Goal: Task Accomplishment & Management: Complete application form

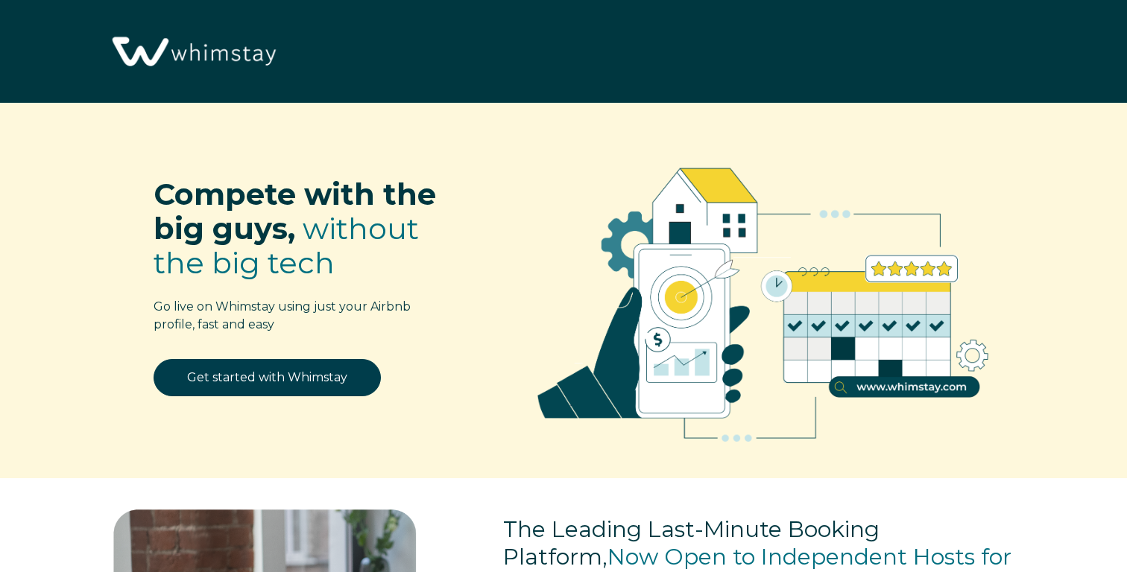
select select "US"
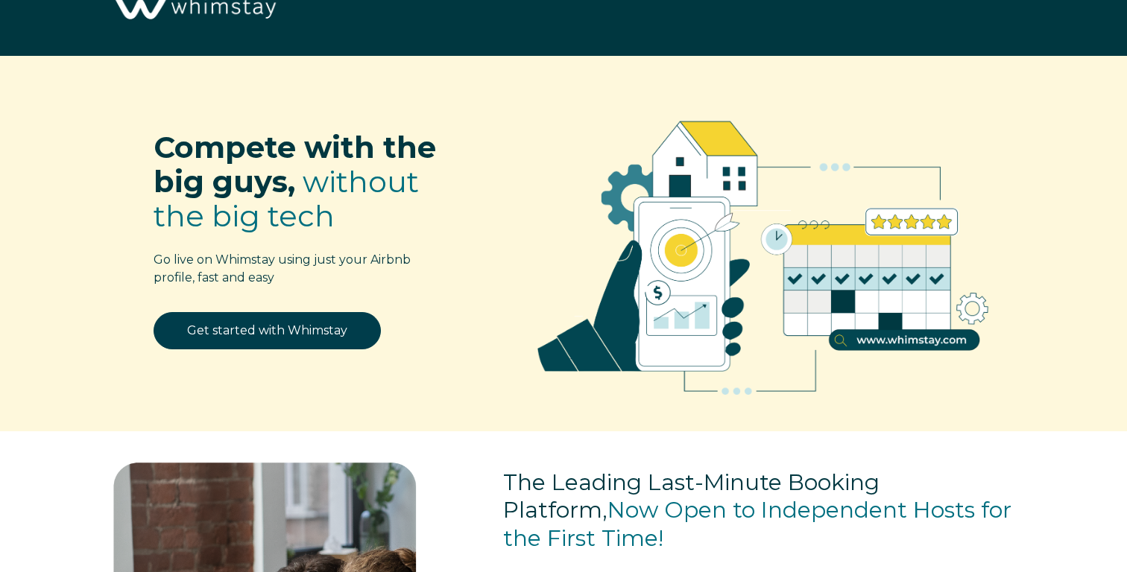
scroll to position [72, 0]
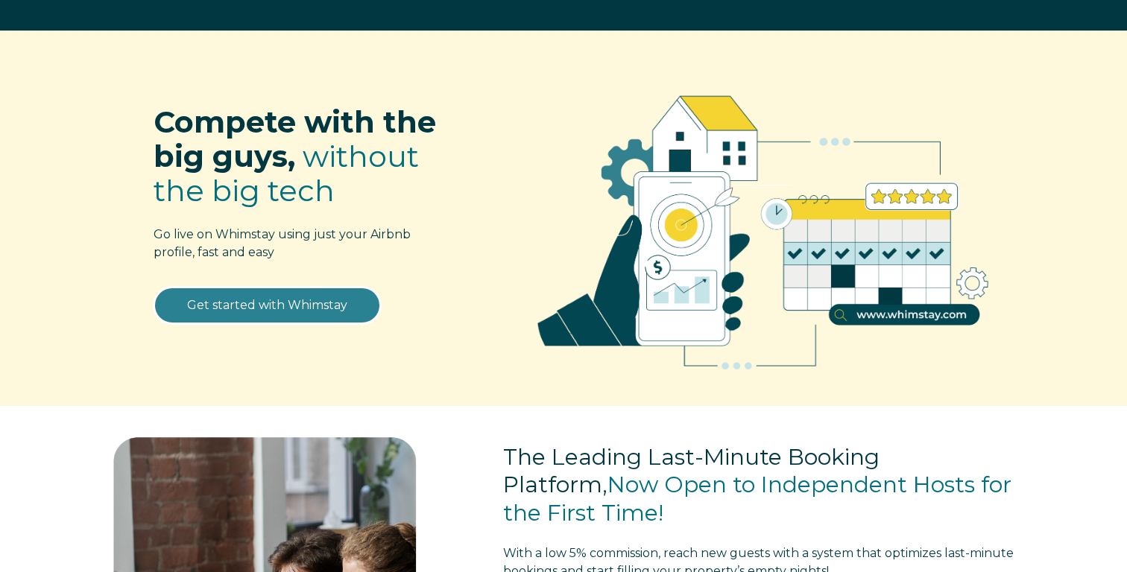
click at [348, 301] on link "Get started with Whimstay" at bounding box center [267, 305] width 227 height 37
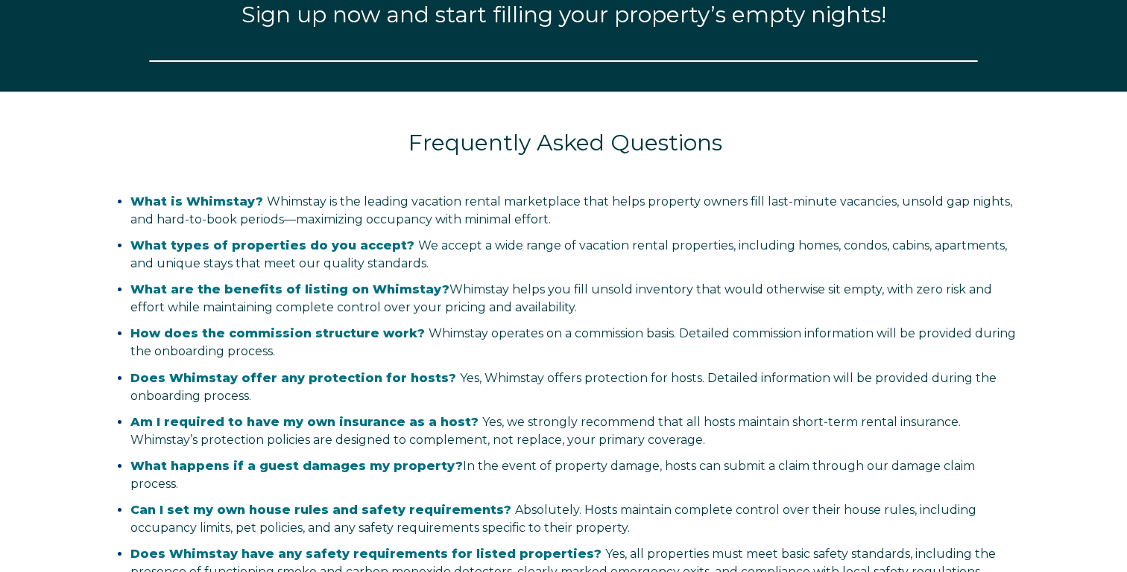
select select "US"
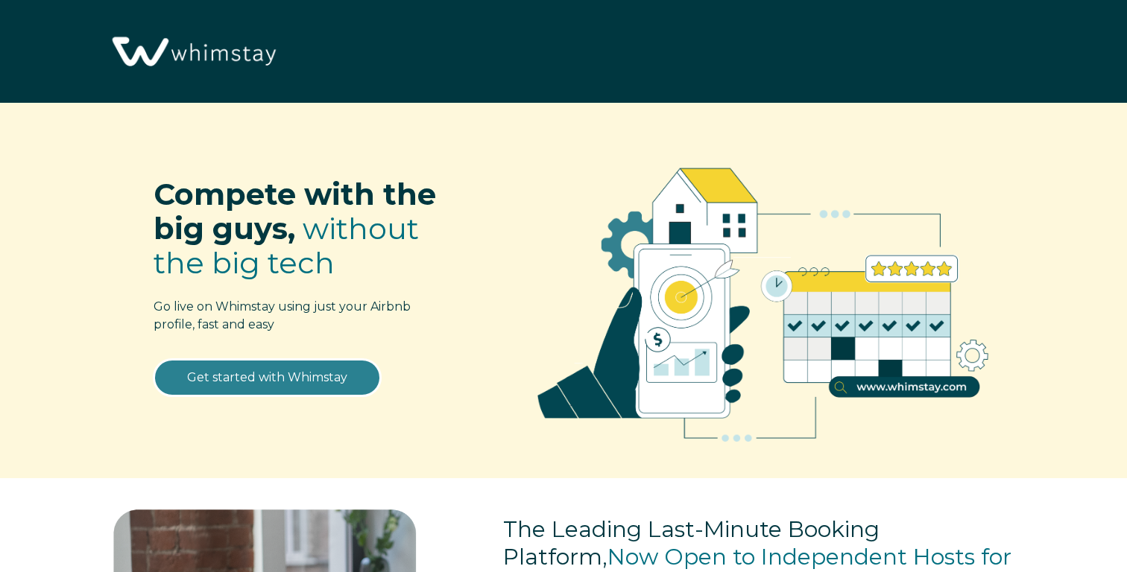
click at [315, 388] on link "Get started with Whimstay" at bounding box center [267, 377] width 227 height 37
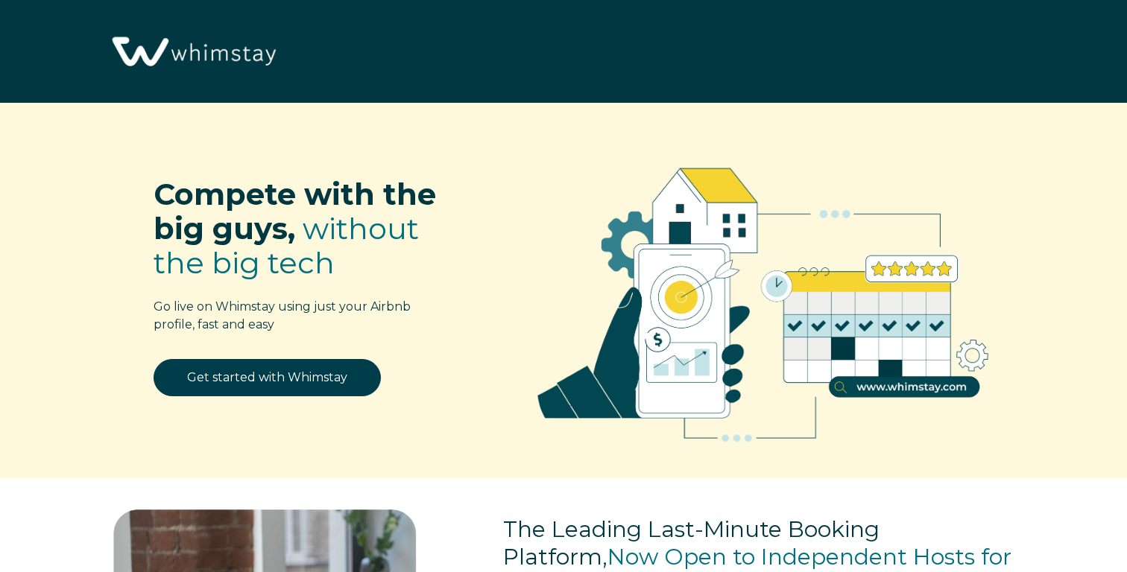
scroll to position [1836, 0]
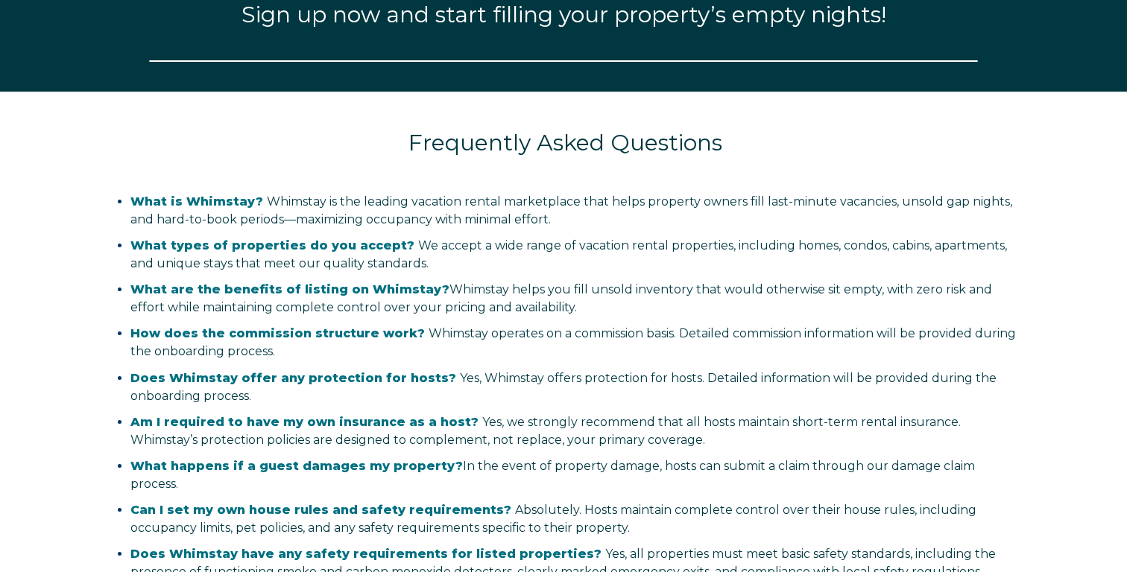
select select "US"
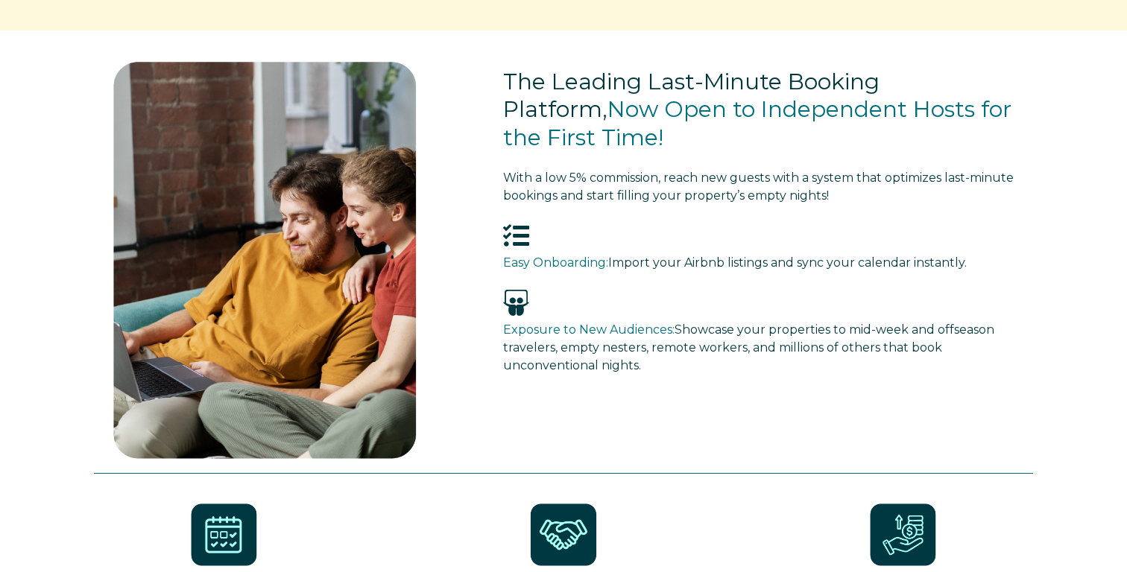
scroll to position [0, 0]
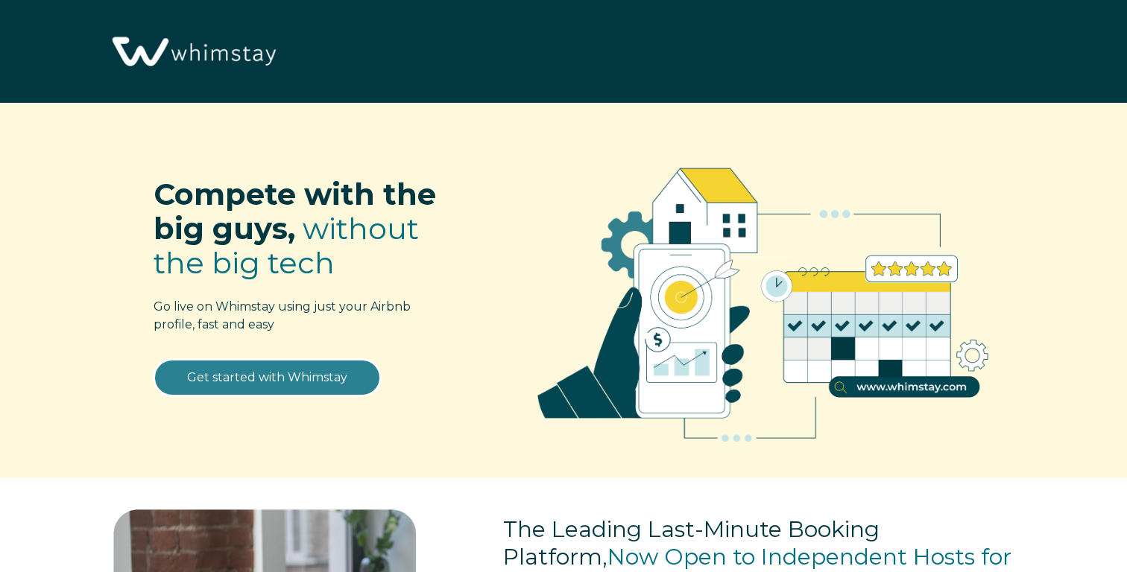
click at [314, 382] on link "Get started with Whimstay" at bounding box center [267, 377] width 227 height 37
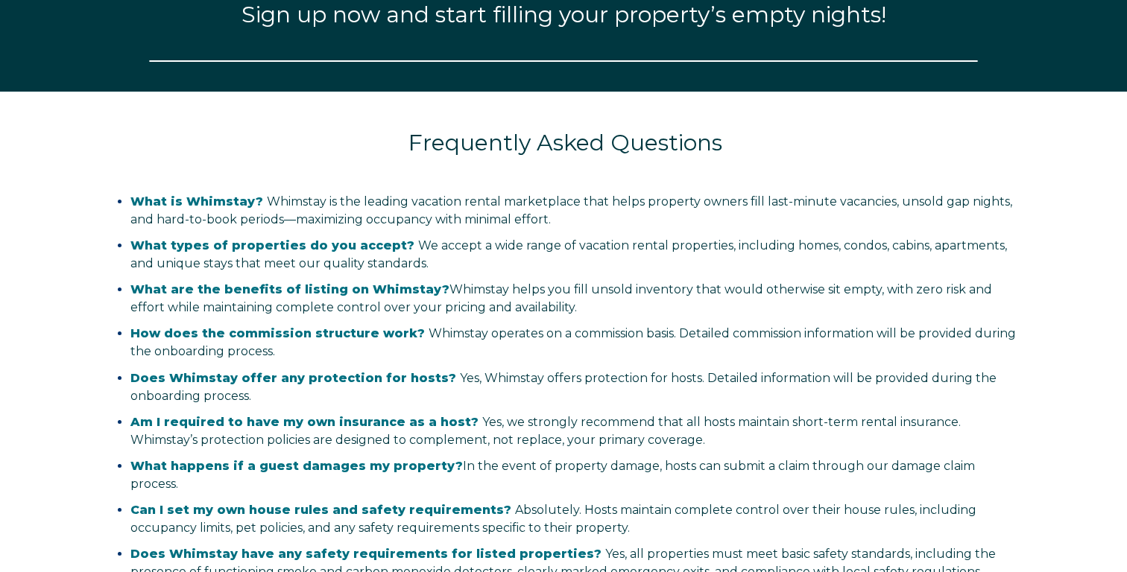
select select "US"
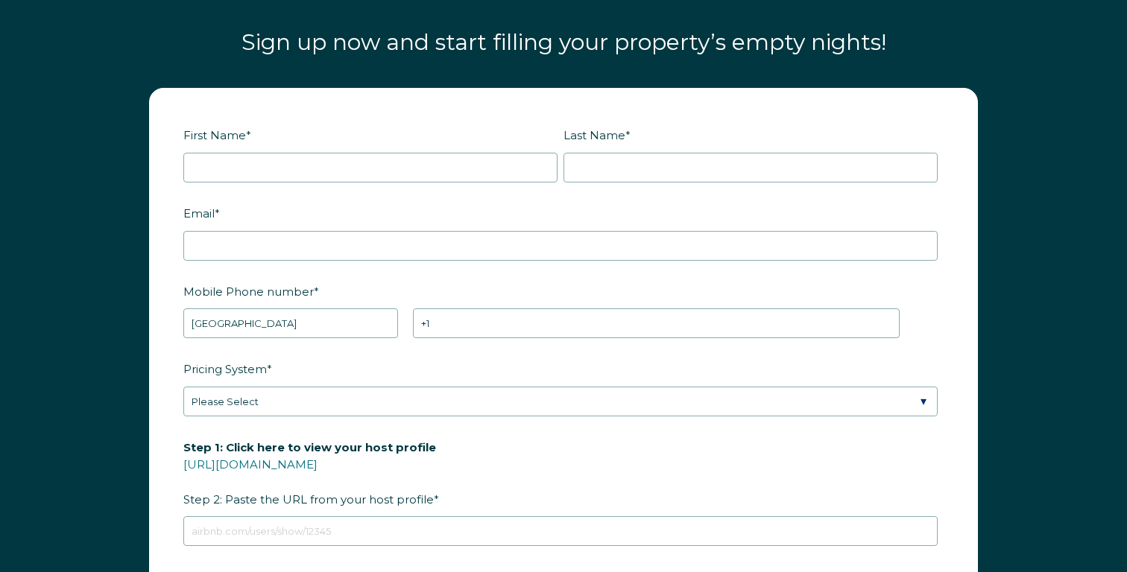
scroll to position [1791, 0]
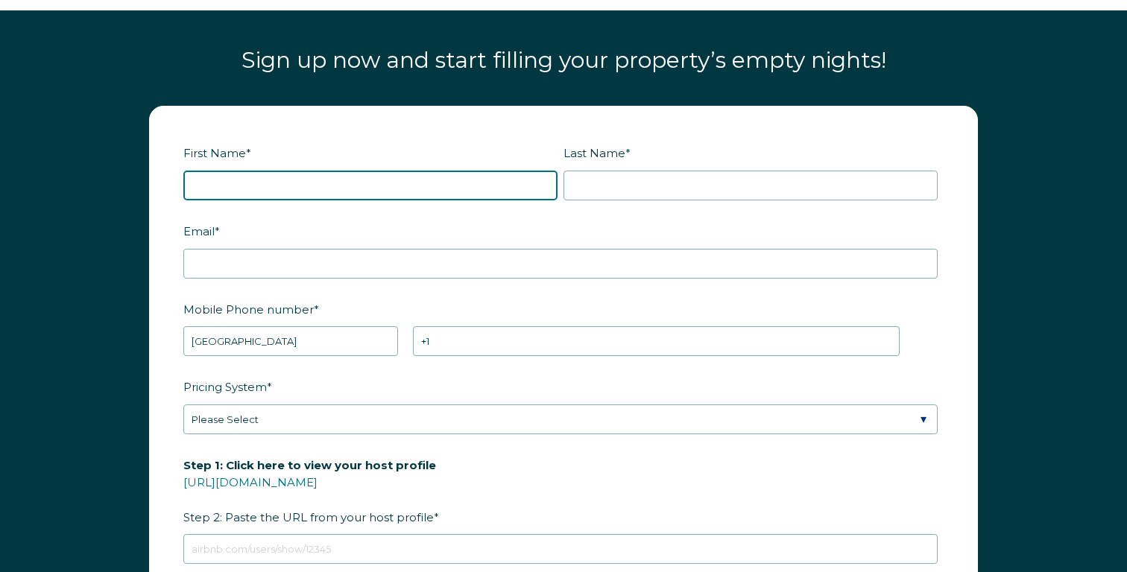
click at [309, 192] on input "First Name *" at bounding box center [370, 186] width 374 height 30
type input "kamesh"
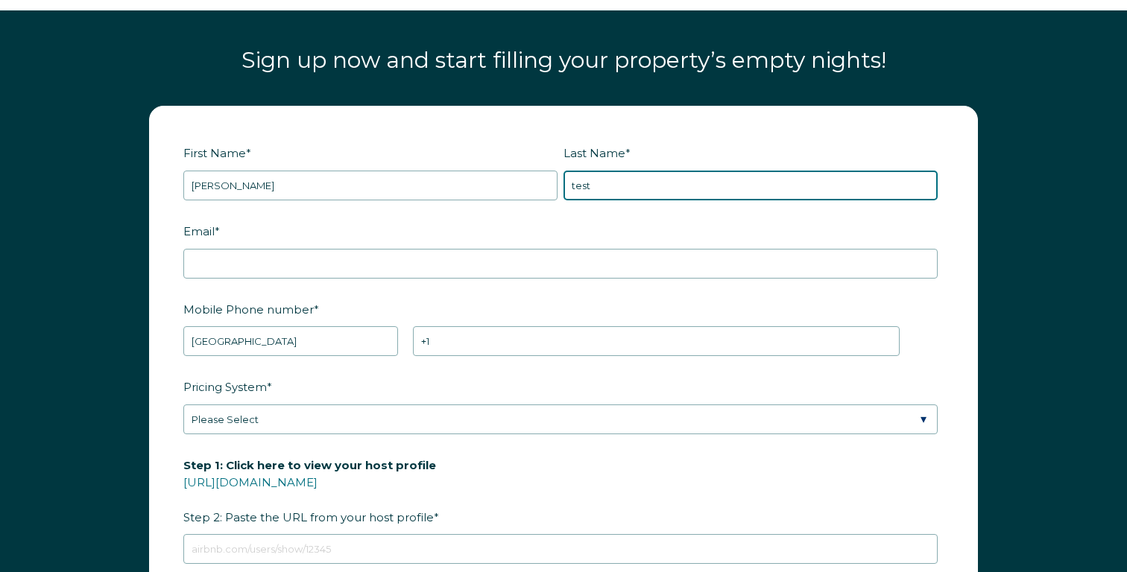
type input "test"
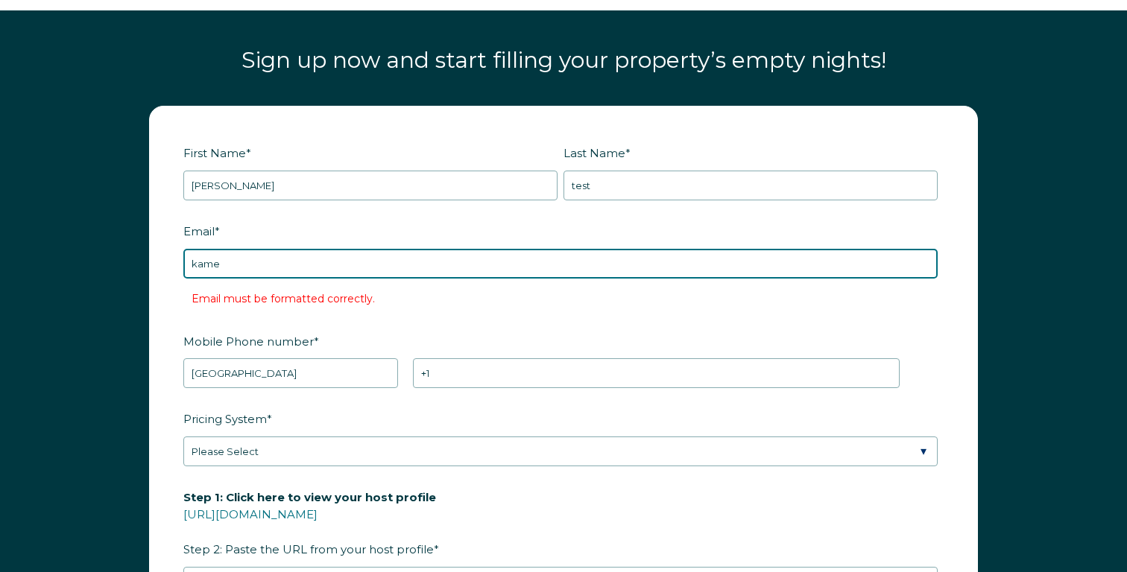
click at [342, 256] on input "kame" at bounding box center [560, 264] width 754 height 30
click at [266, 267] on input "kame" at bounding box center [560, 264] width 754 height 30
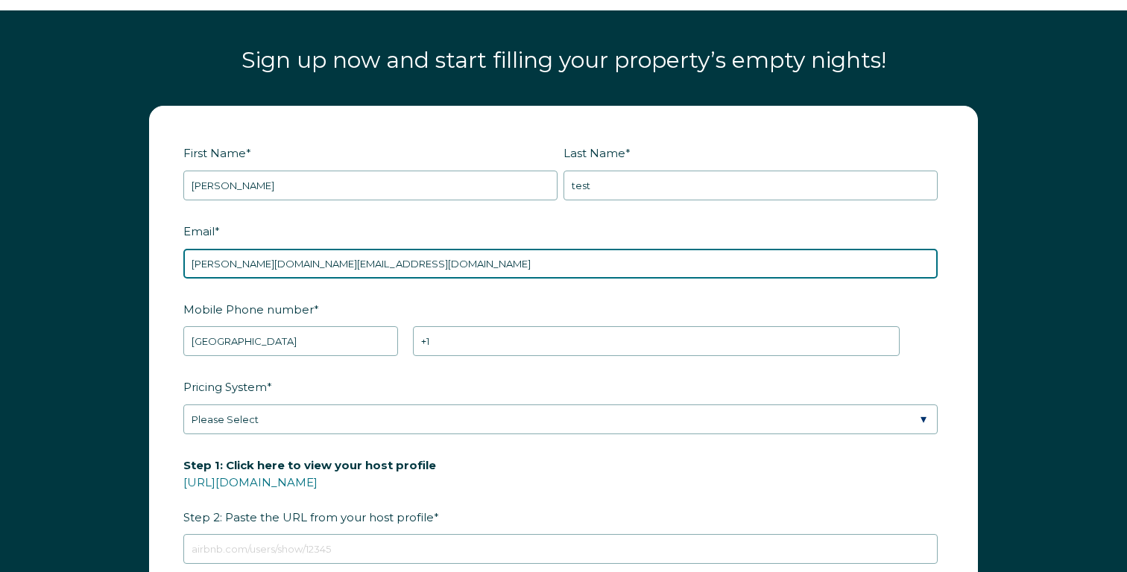
click at [279, 262] on input "[PERSON_NAME][DOMAIN_NAME][EMAIL_ADDRESS][DOMAIN_NAME]" at bounding box center [560, 264] width 754 height 30
type input "kameshkumar.pm+9090@gmail.com"
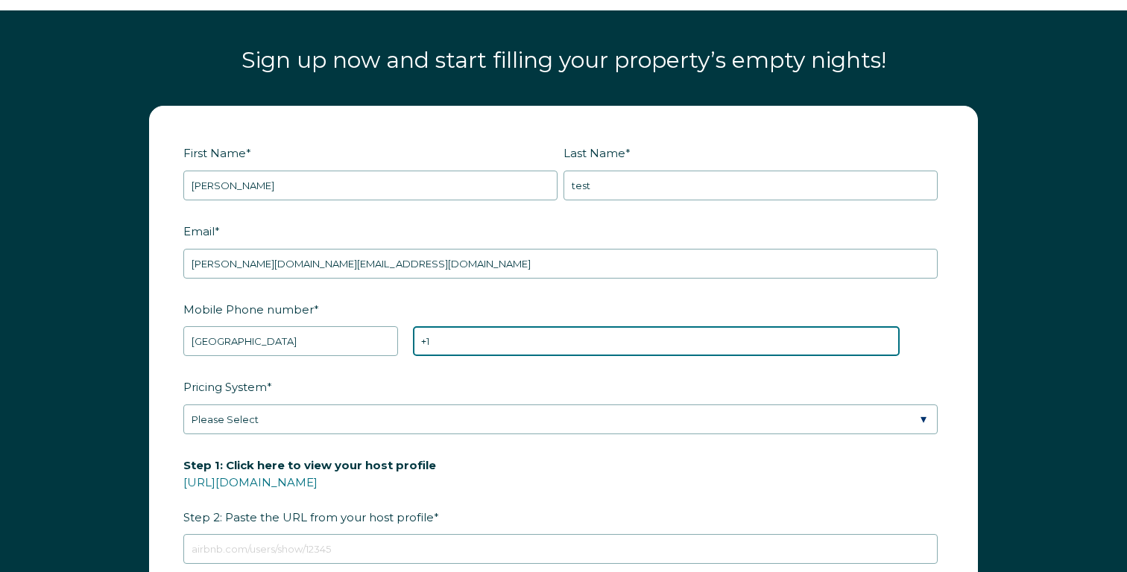
click at [480, 342] on input "+1" at bounding box center [656, 341] width 487 height 30
type input "+1 5109998877"
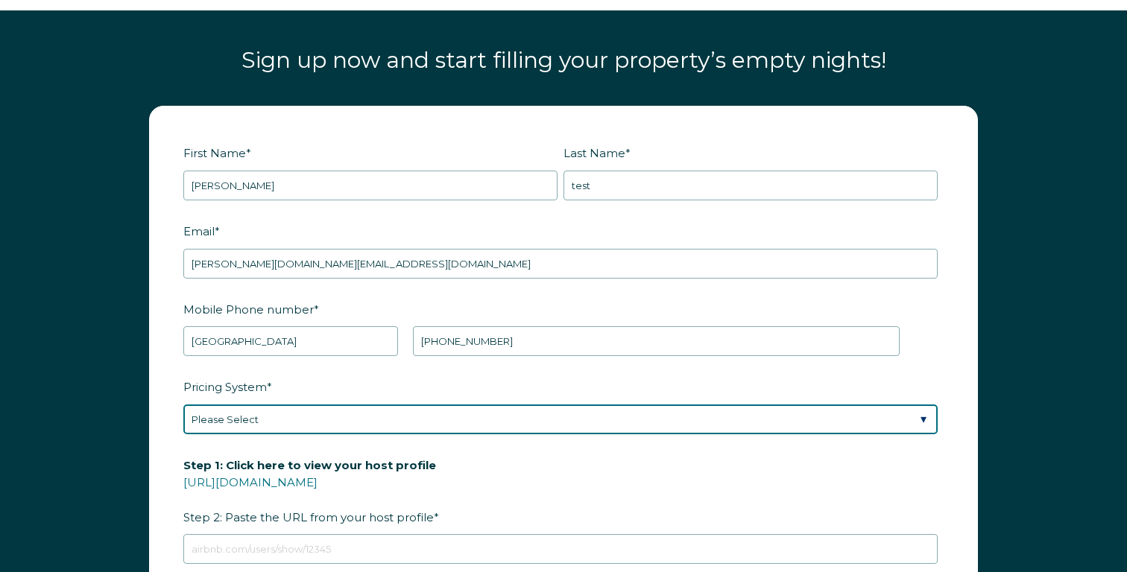
click at [408, 413] on select "Please Select Manual Airbnb Smart Pricing PriceLabs Wheelhouse Beyond Pricing 3…" at bounding box center [560, 420] width 754 height 30
click at [183, 405] on select "Please Select Manual Airbnb Smart Pricing PriceLabs Wheelhouse Beyond Pricing 3…" at bounding box center [560, 420] width 754 height 30
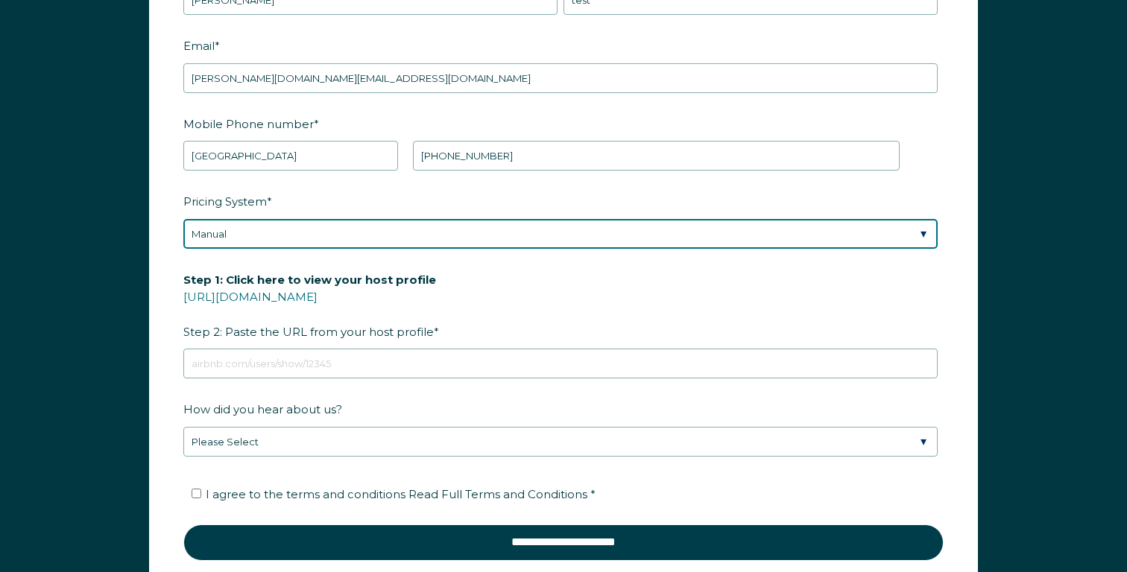
scroll to position [1994, 0]
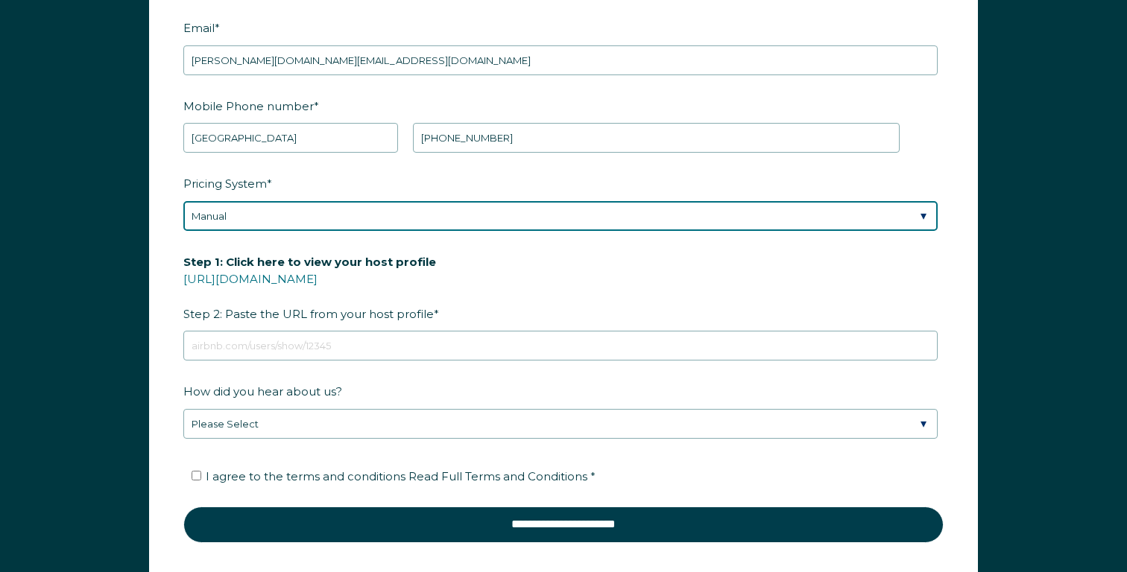
click at [455, 216] on select "Please Select Manual Airbnb Smart Pricing PriceLabs Wheelhouse Beyond Pricing 3…" at bounding box center [560, 216] width 754 height 30
select select "Airbnb Smart Pricing"
click at [183, 201] on select "Please Select Manual Airbnb Smart Pricing PriceLabs Wheelhouse Beyond Pricing 3…" at bounding box center [560, 216] width 754 height 30
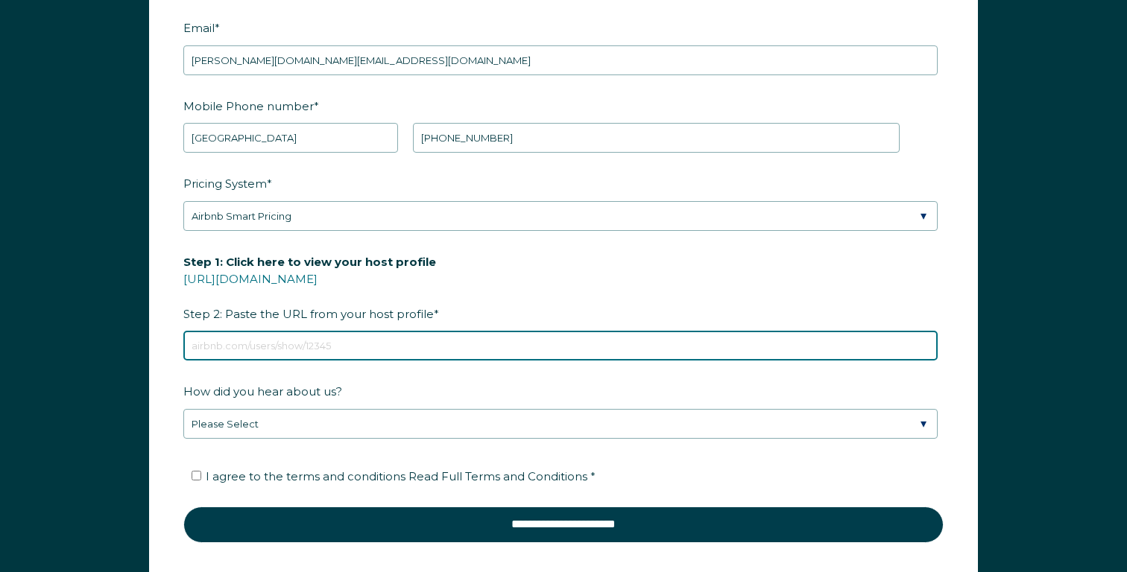
click at [399, 335] on input "Step 1: Click here to view your host profile [URL][DOMAIN_NAME] Step 2: Paste t…" at bounding box center [560, 346] width 754 height 30
paste input "https://www.airbnb.com/users/show/75744479"
type input "https://www.airbnb.com/users/show/75744479"
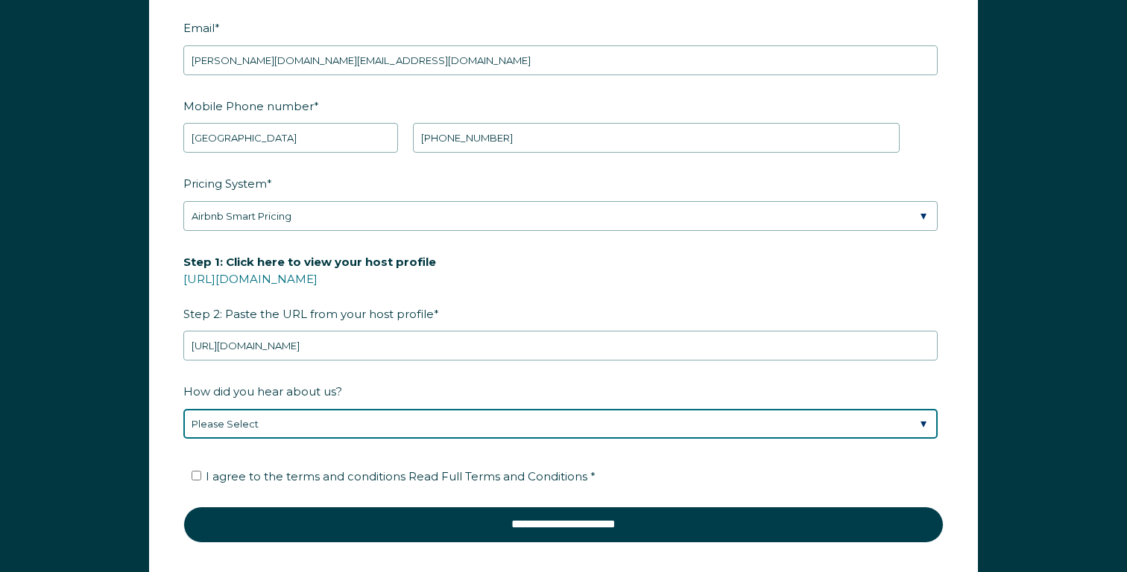
click at [313, 428] on select "Please Select Discovered Whimstay at an event or conference Found Whimstay thro…" at bounding box center [560, 424] width 754 height 30
select select "Other"
click at [183, 409] on select "Please Select Discovered Whimstay at an event or conference Found Whimstay thro…" at bounding box center [560, 424] width 754 height 30
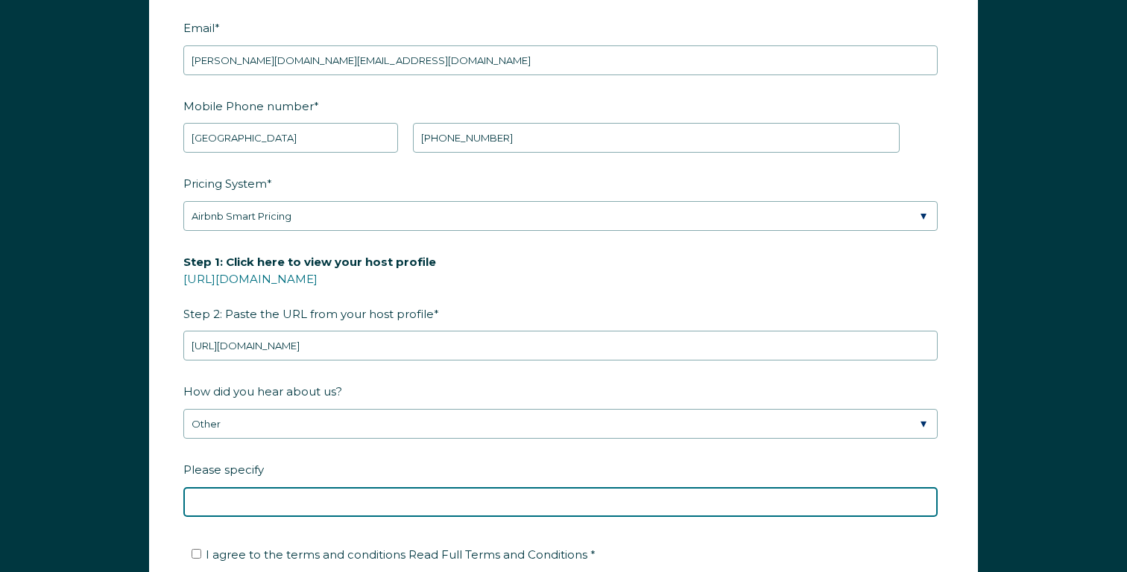
click at [271, 496] on input "Please specify" at bounding box center [560, 502] width 754 height 30
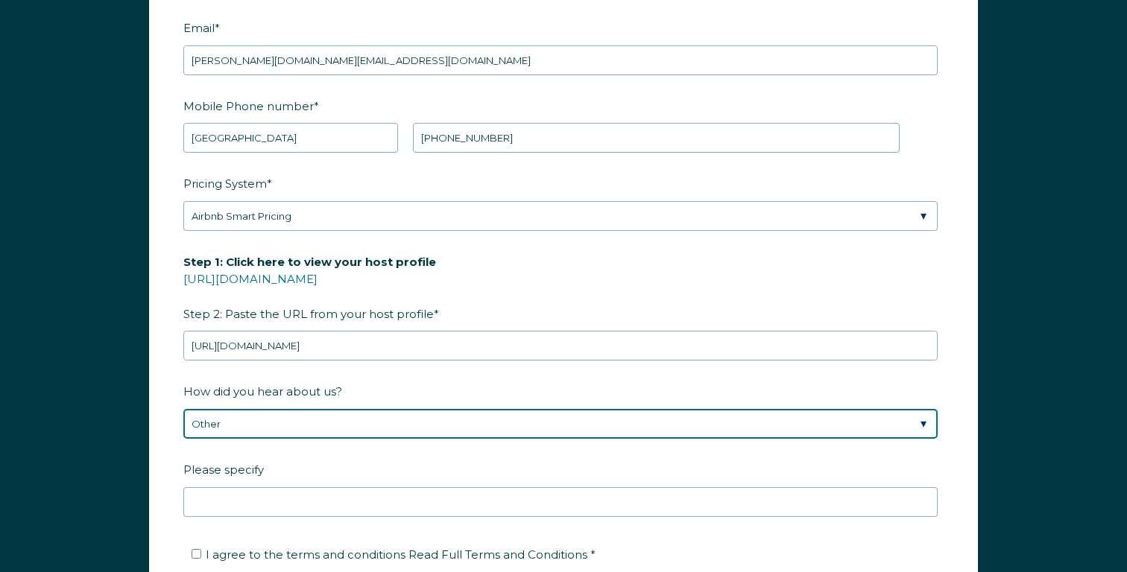
click at [296, 430] on select "Please Select Discovered Whimstay at an event or conference Found Whimstay thro…" at bounding box center [560, 424] width 754 height 30
click at [183, 409] on select "Please Select Discovered Whimstay at an event or conference Found Whimstay thro…" at bounding box center [560, 424] width 754 height 30
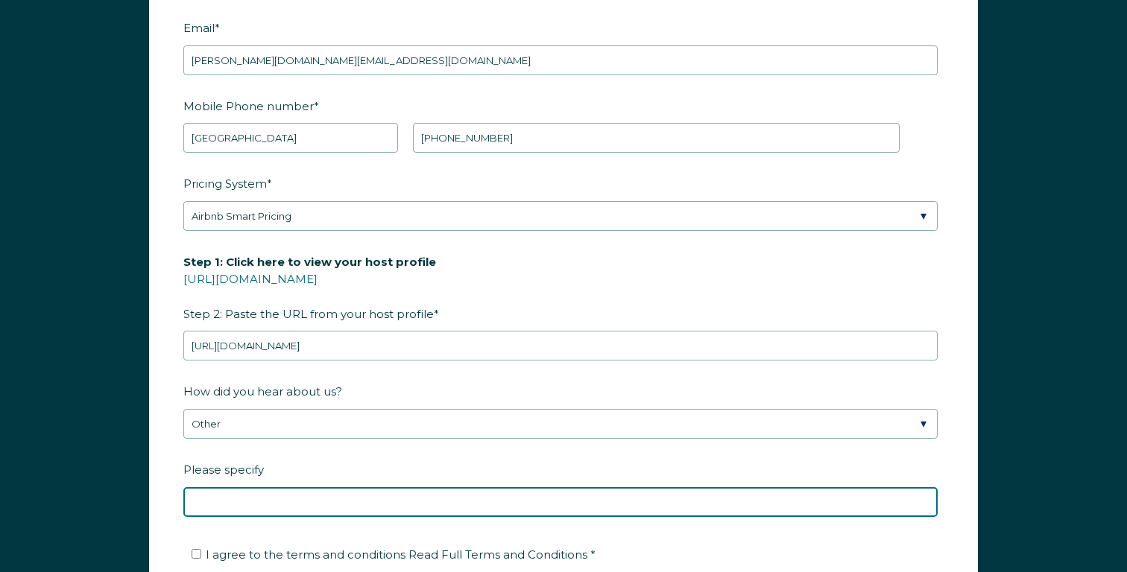
click at [236, 502] on input "Please specify" at bounding box center [560, 502] width 754 height 30
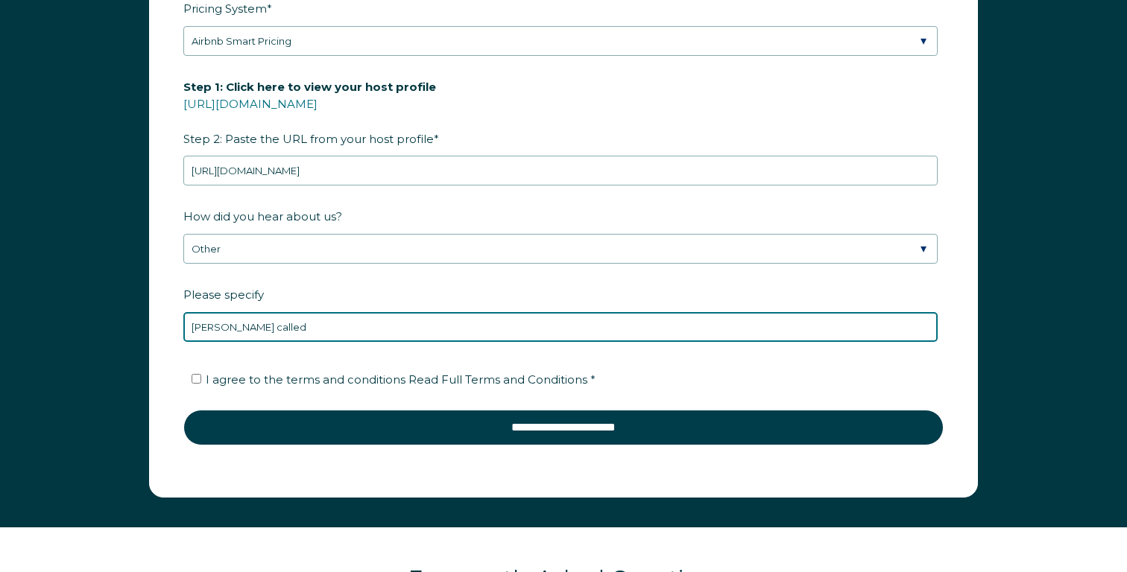
scroll to position [2194, 0]
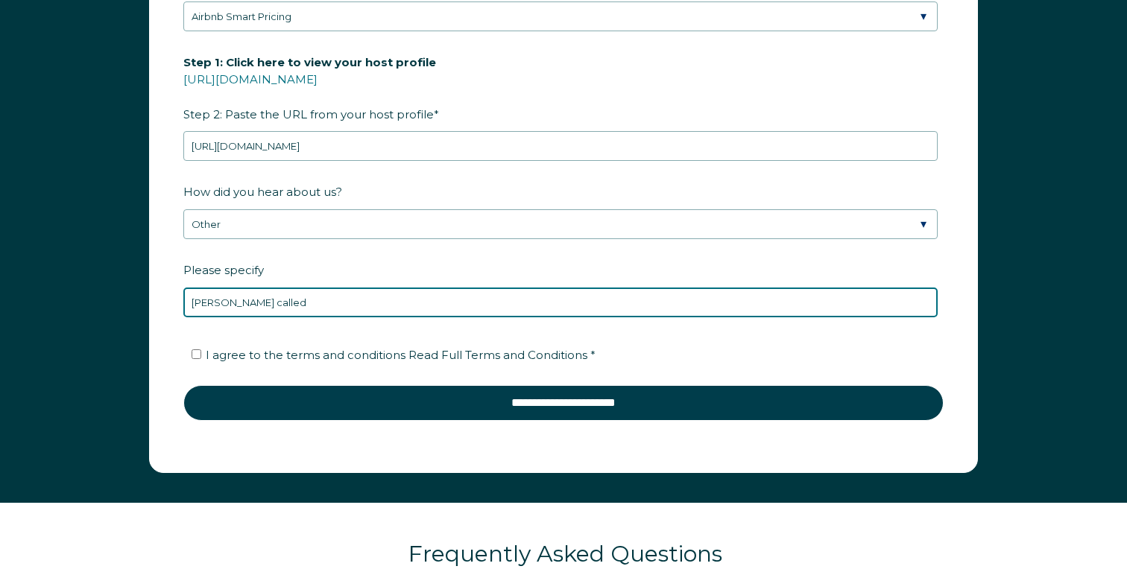
type input "alex called"
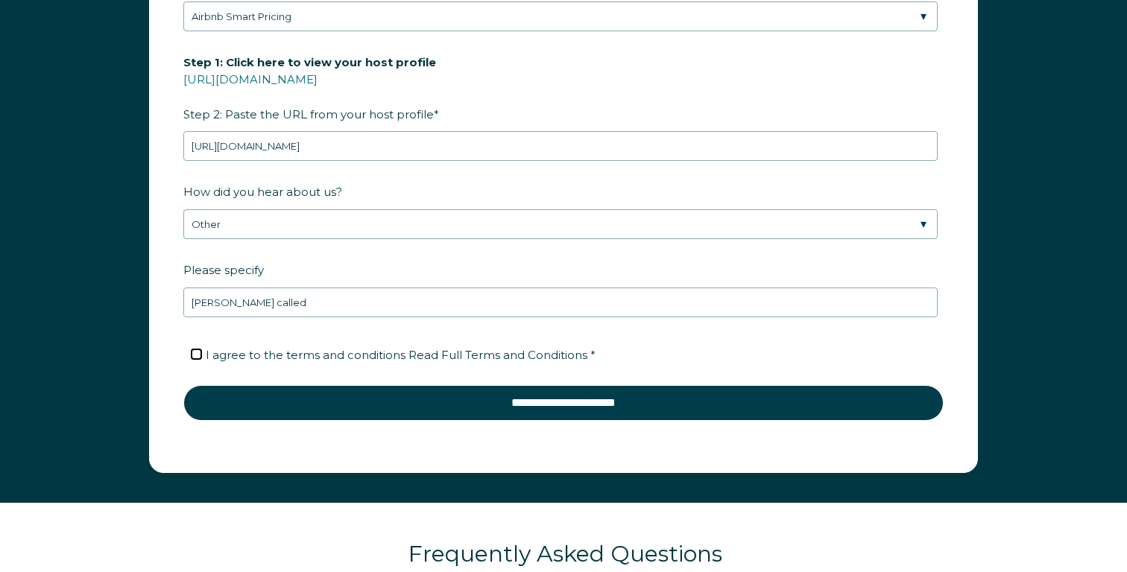
click at [199, 354] on input "I agree to the terms and conditions Read Full Terms and Conditions *" at bounding box center [197, 355] width 10 height 10
checkbox input "true"
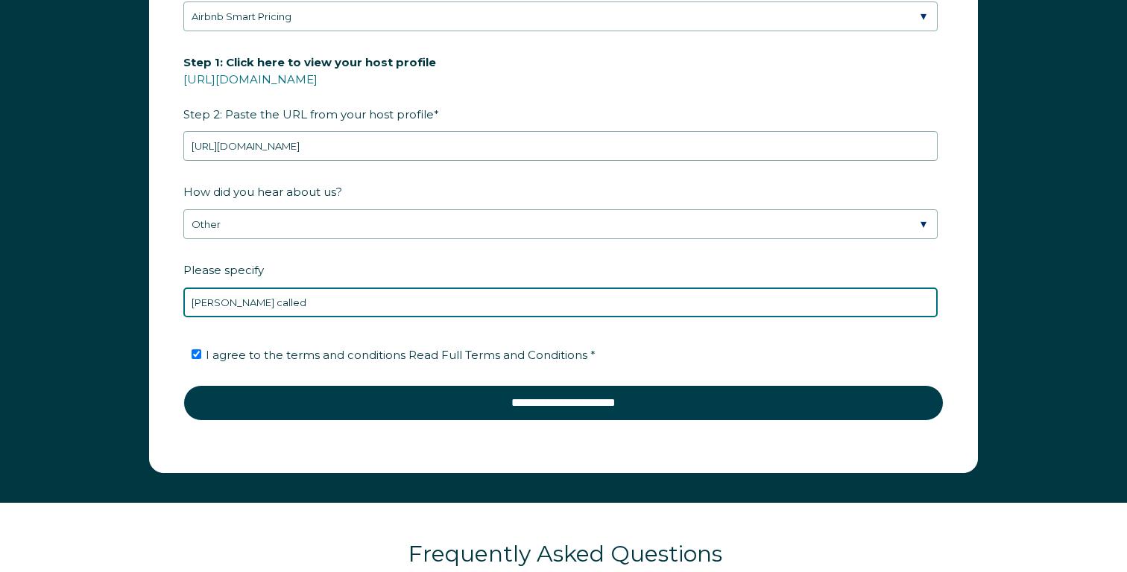
click at [236, 298] on input "alex called" at bounding box center [560, 303] width 754 height 30
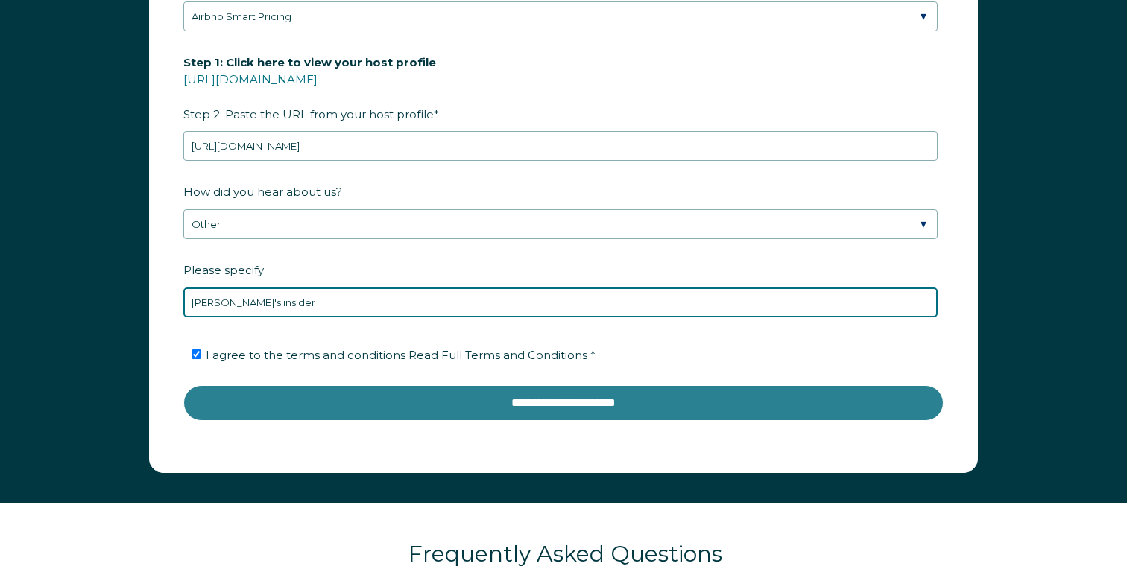
type input "josh's insider"
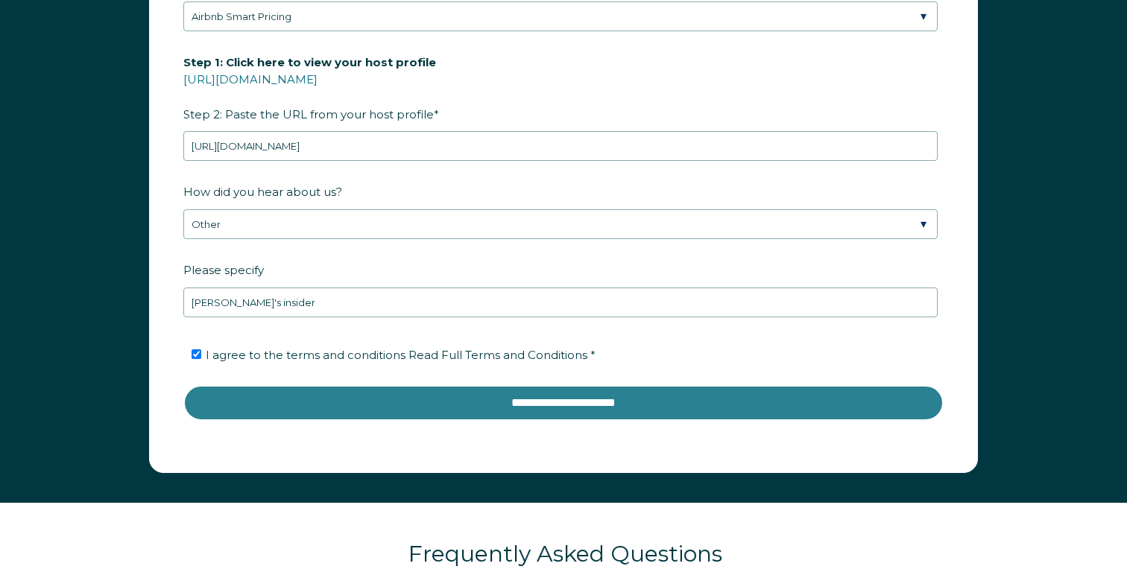
click at [388, 401] on input "**********" at bounding box center [563, 403] width 760 height 36
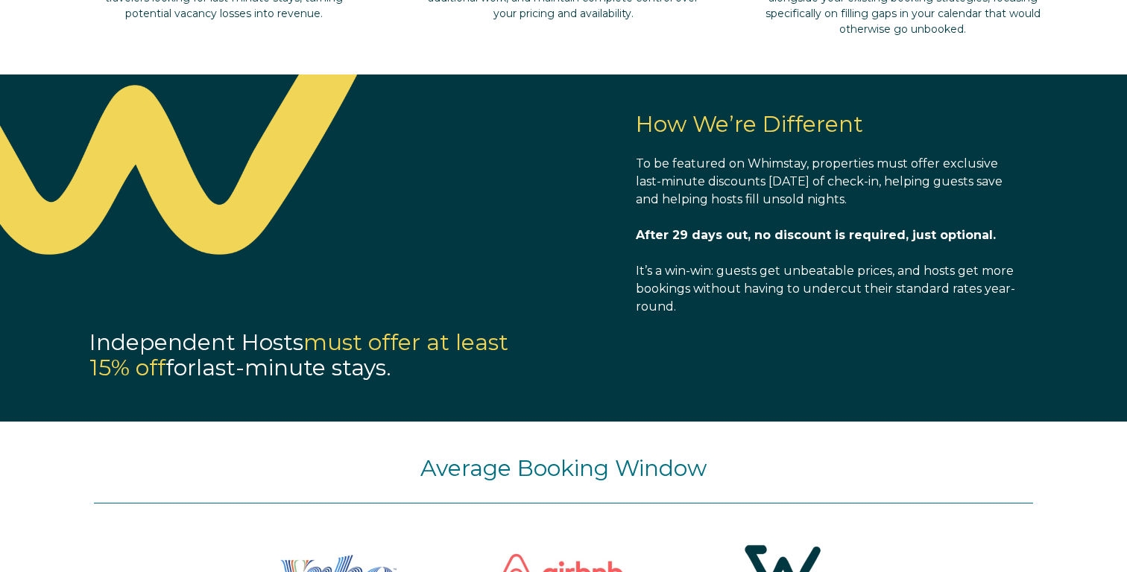
scroll to position [1033, 0]
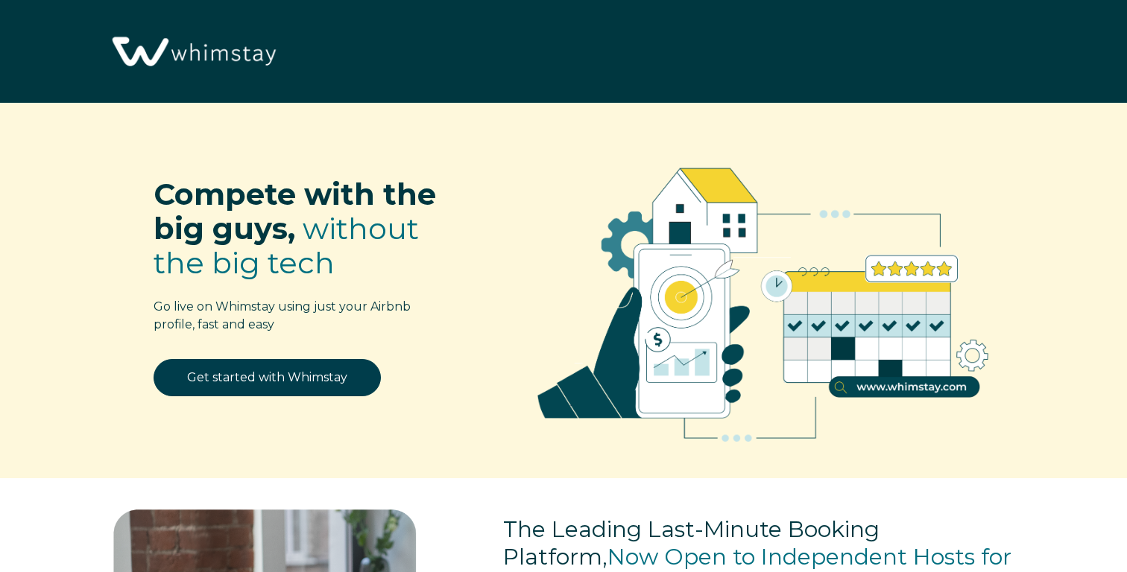
select select "US"
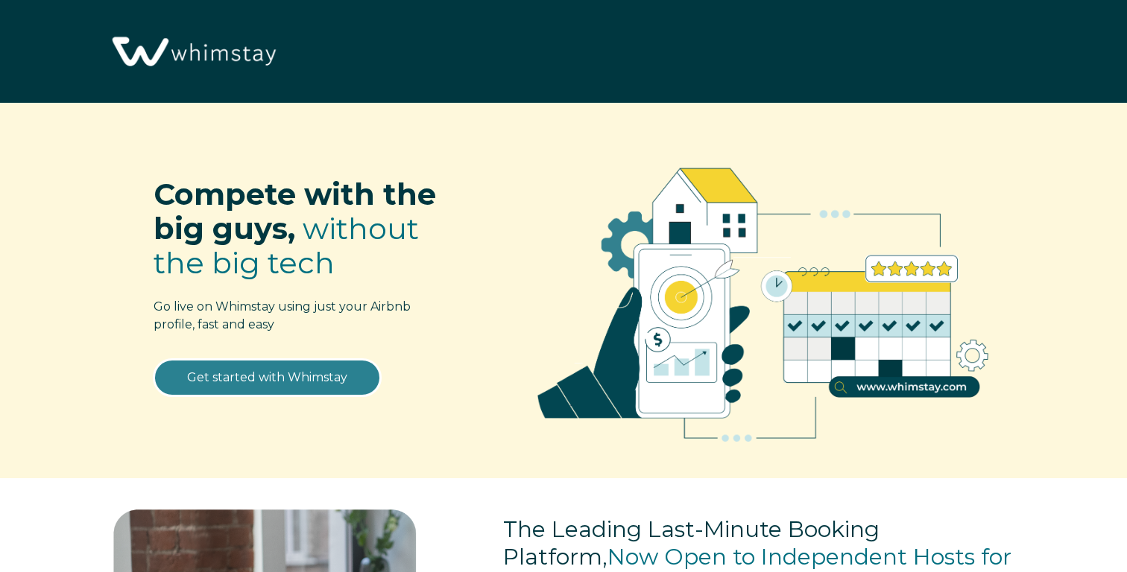
click at [277, 373] on link "Get started with Whimstay" at bounding box center [267, 377] width 227 height 37
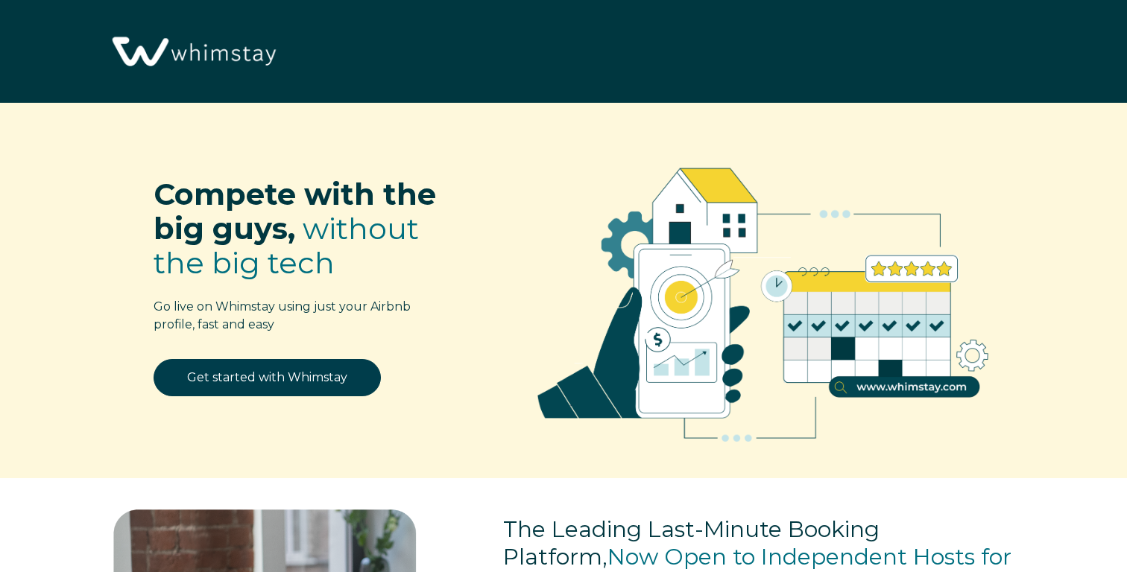
select select "US"
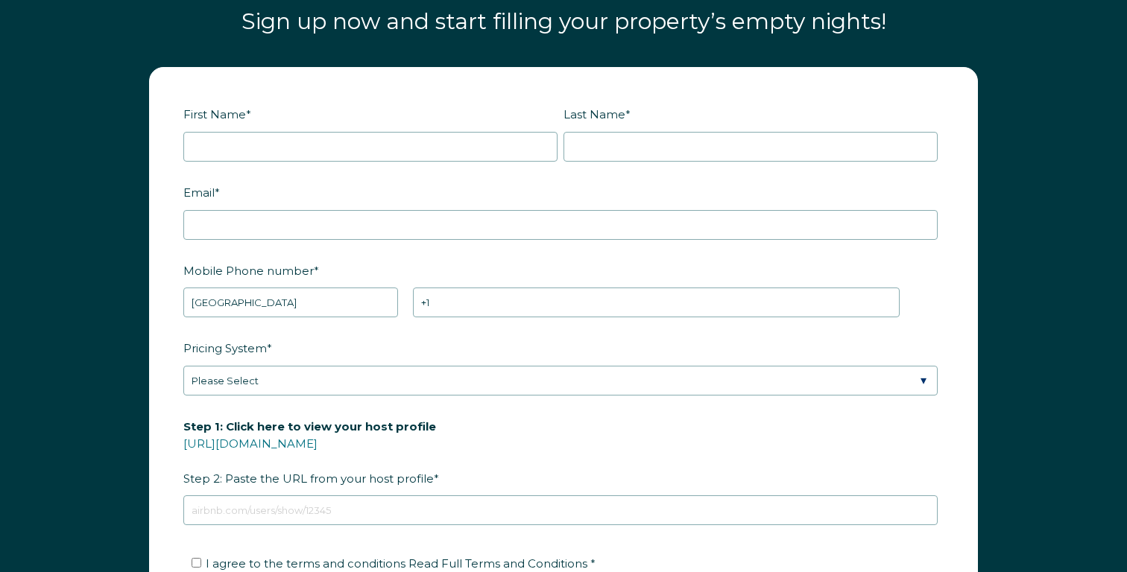
scroll to position [1826, 0]
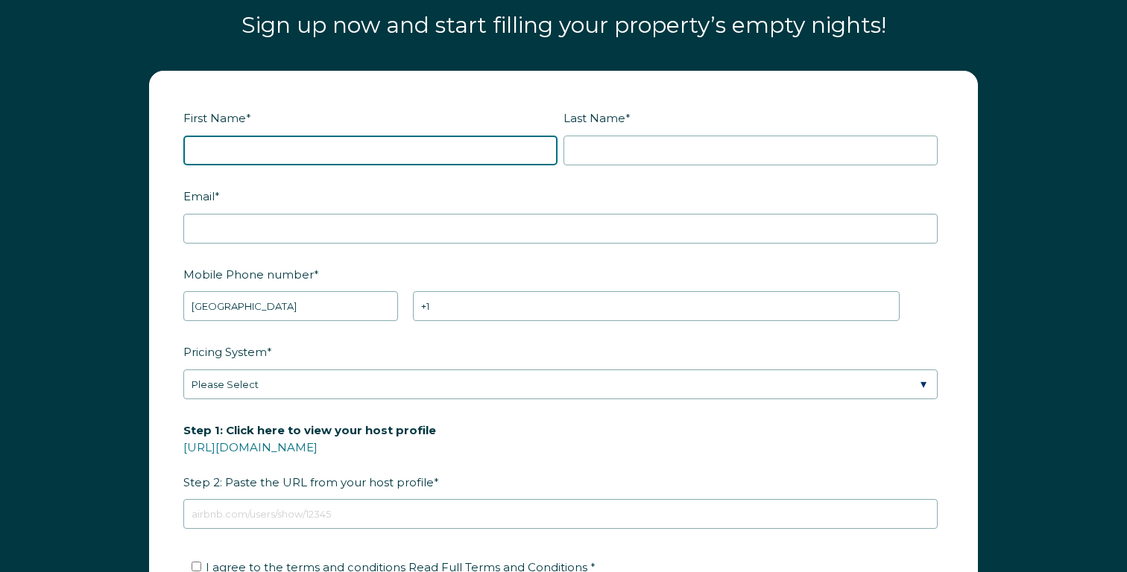
click at [437, 141] on input "First Name *" at bounding box center [370, 151] width 374 height 30
type input "KJ"
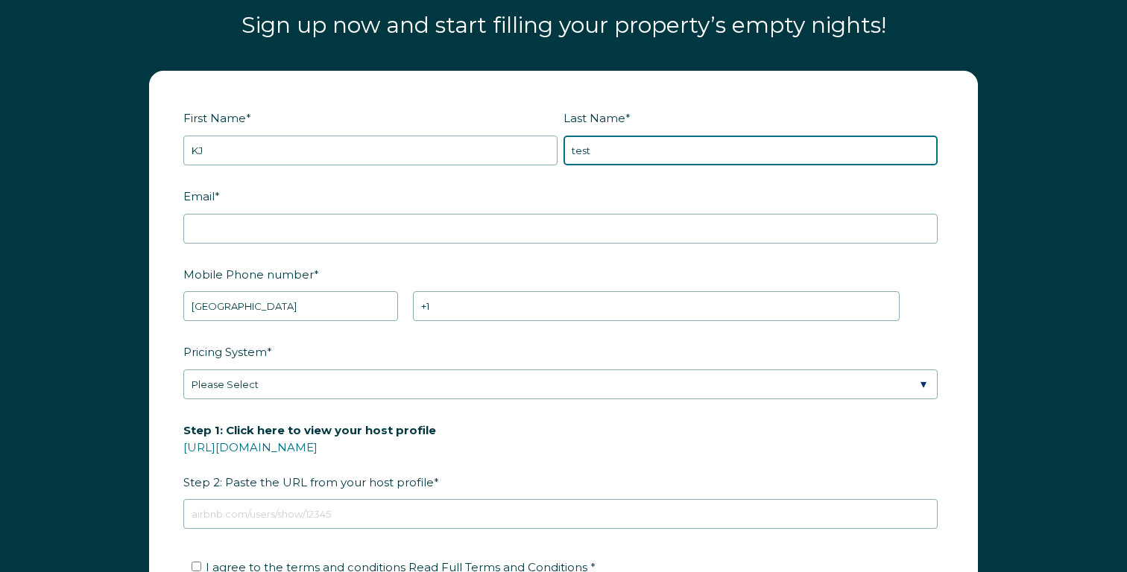
type input "test"
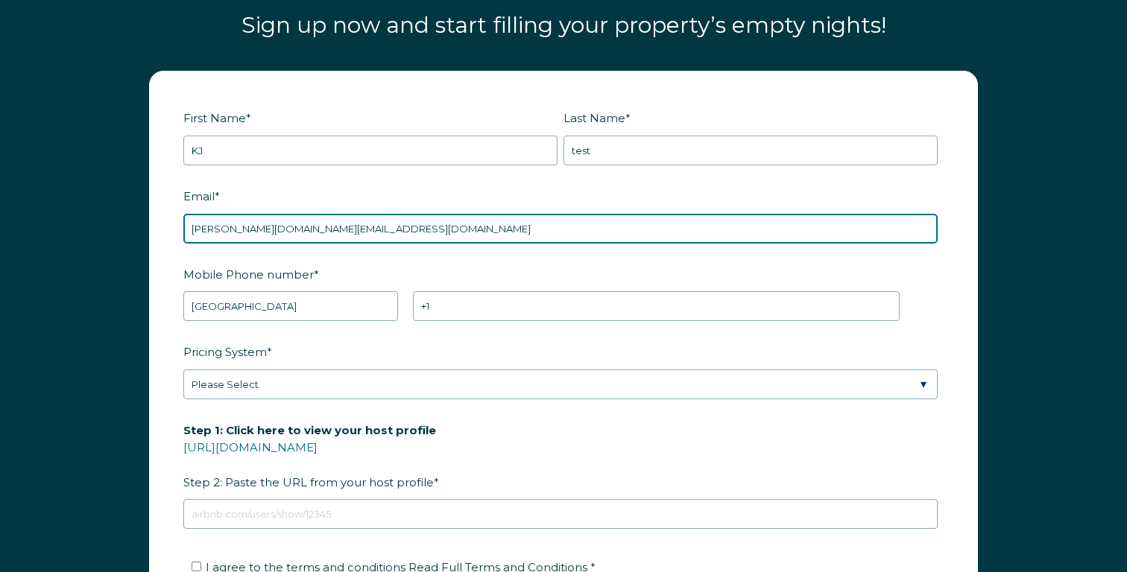
click at [279, 226] on input "[PERSON_NAME][DOMAIN_NAME][EMAIL_ADDRESS][DOMAIN_NAME]" at bounding box center [560, 229] width 754 height 30
type input "[PERSON_NAME][DOMAIN_NAME][EMAIL_ADDRESS][DOMAIN_NAME]"
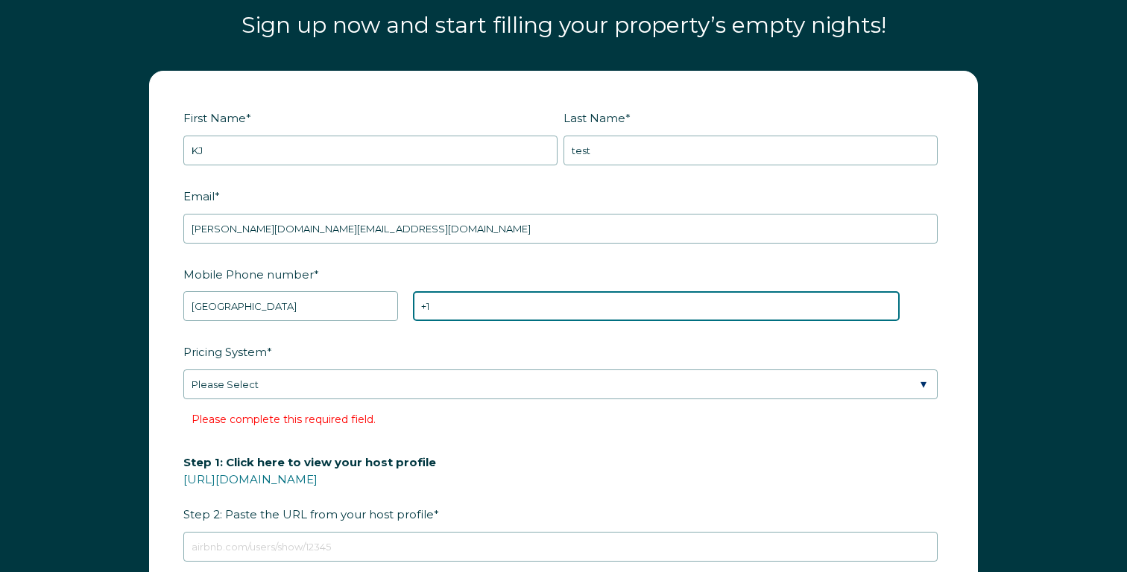
click at [460, 306] on input "+1" at bounding box center [656, 306] width 487 height 30
type input "[PHONE_NUMBER]"
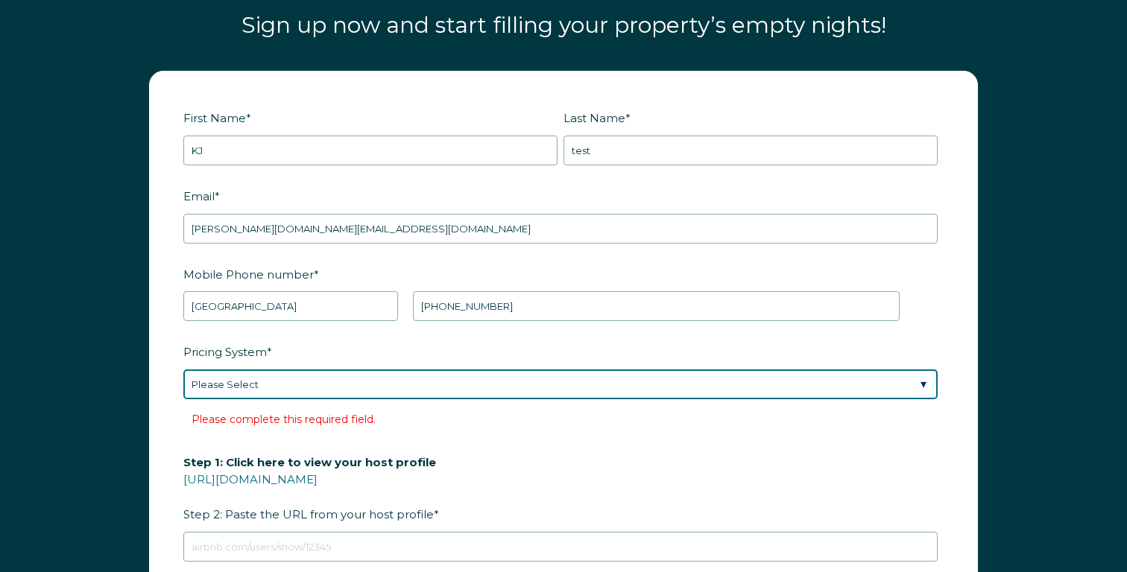
click at [426, 387] on div "Pricing System * Please Select Manual Airbnb Smart Pricing PriceLabs Wheelhouse…" at bounding box center [563, 385] width 760 height 92
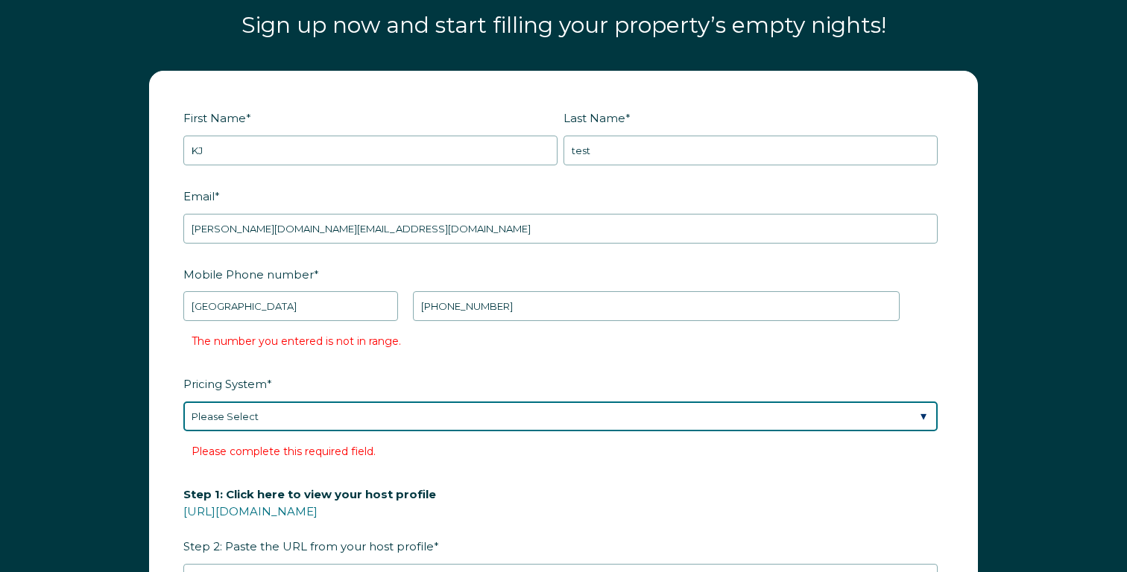
select select "Manual"
click at [183, 402] on select "Please Select Manual Airbnb Smart Pricing PriceLabs Wheelhouse Beyond Pricing 3…" at bounding box center [560, 417] width 754 height 30
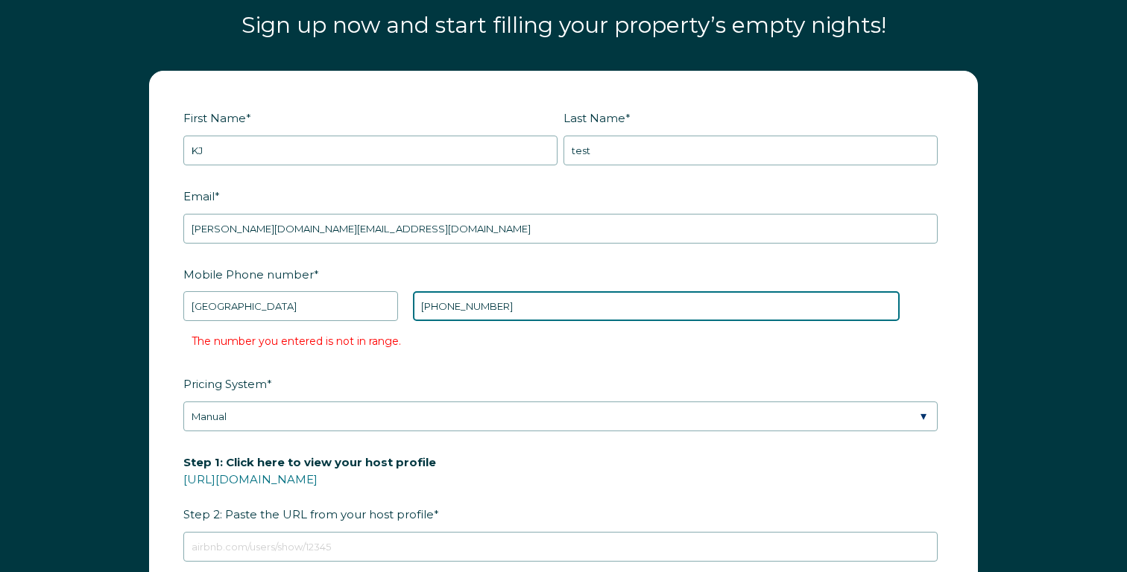
drag, startPoint x: 564, startPoint y: 308, endPoint x: 487, endPoint y: 308, distance: 76.8
click at [487, 308] on input "[PHONE_NUMBER]" at bounding box center [656, 306] width 487 height 30
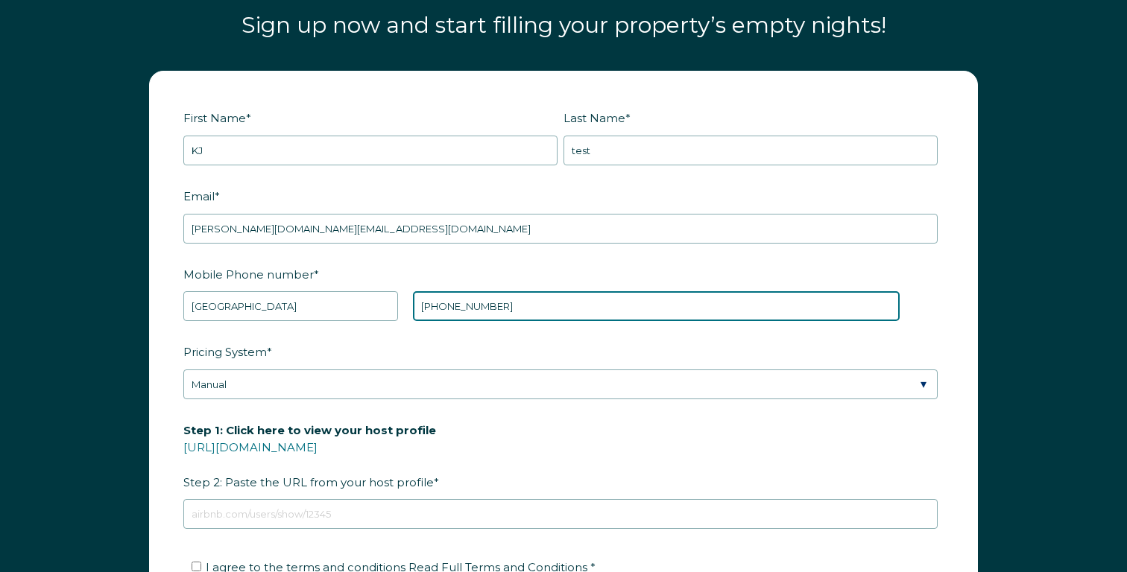
type input "[PHONE_NUMBER]"
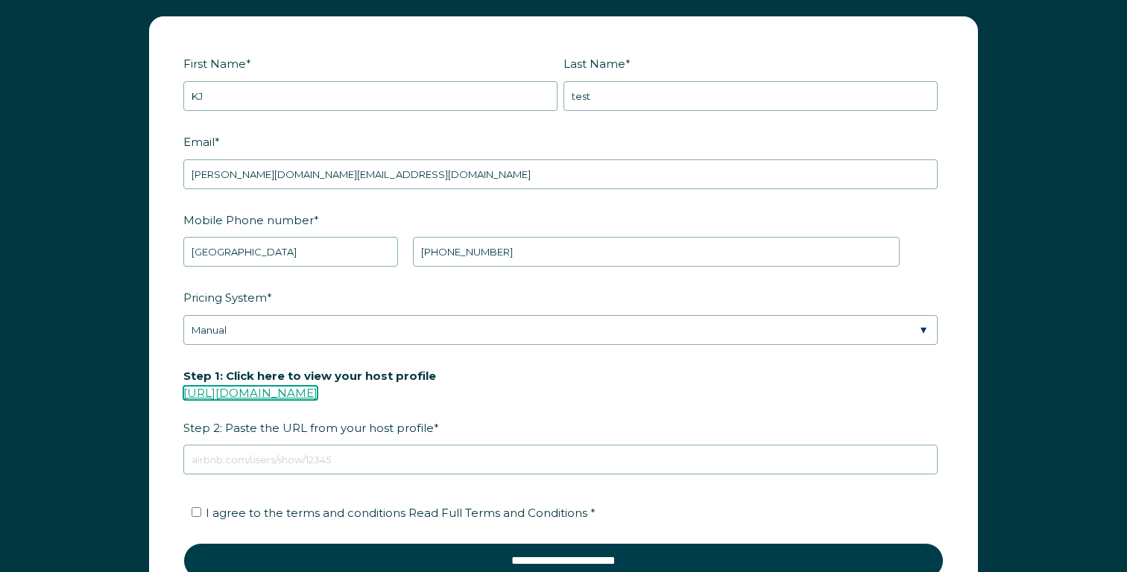
scroll to position [1890, 0]
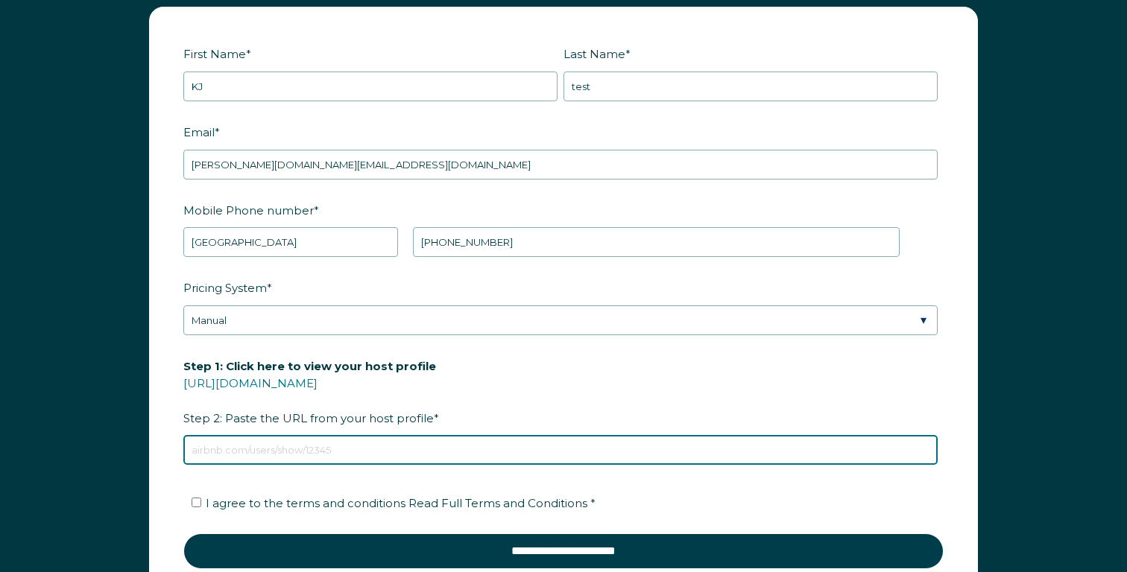
click at [404, 443] on input "Step 1: Click here to view your host profile [URL][DOMAIN_NAME] Step 2: Paste t…" at bounding box center [560, 450] width 754 height 30
paste input "[URL][DOMAIN_NAME]"
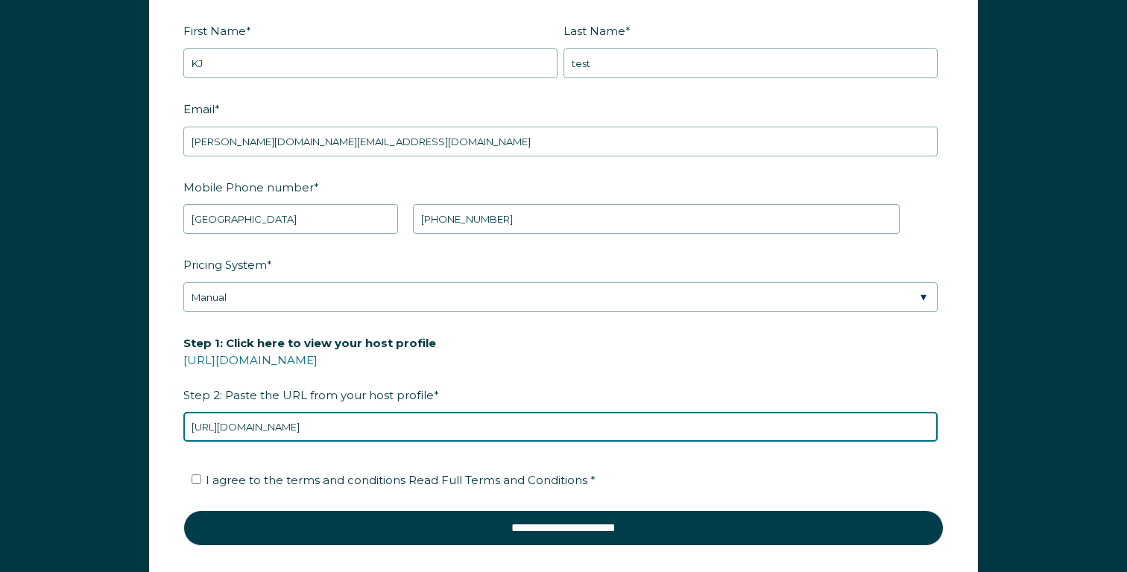
scroll to position [1925, 0]
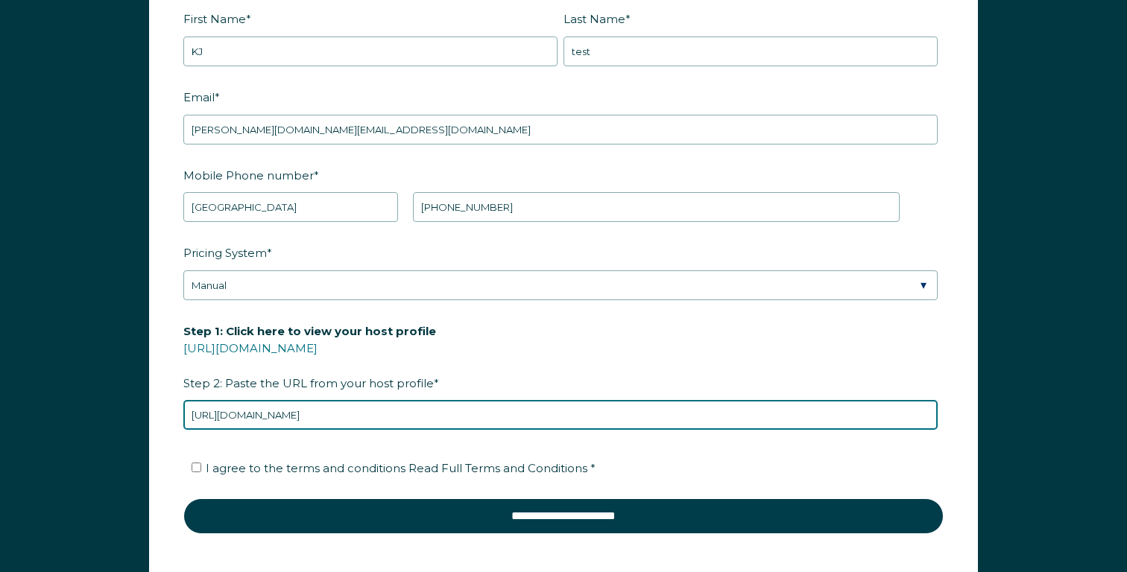
type input "[URL][DOMAIN_NAME]"
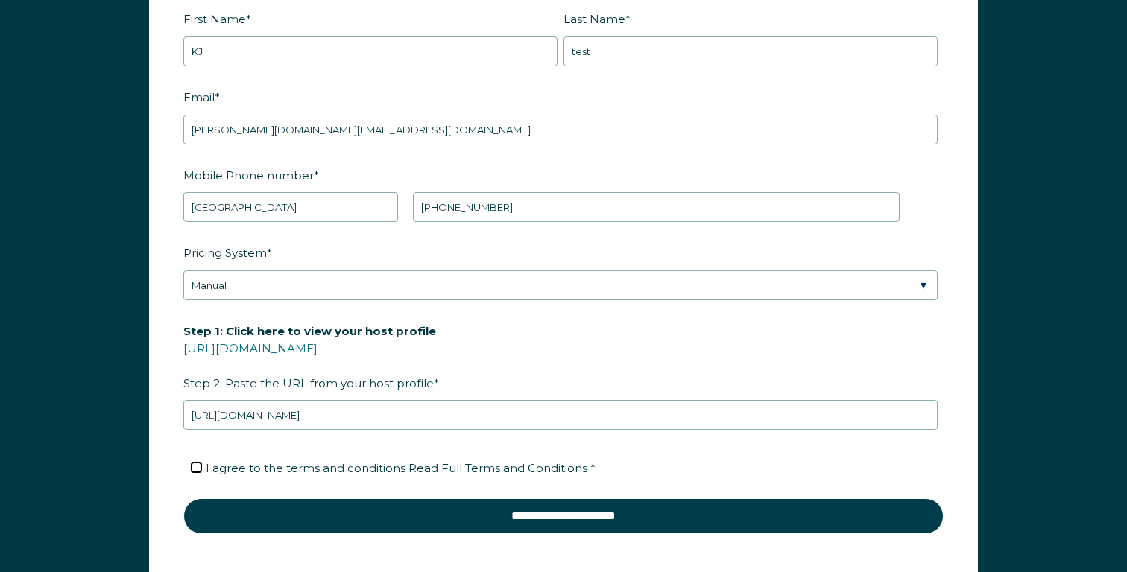
click at [195, 469] on input "I agree to the terms and conditions Read Full Terms and Conditions *" at bounding box center [197, 468] width 10 height 10
checkbox input "true"
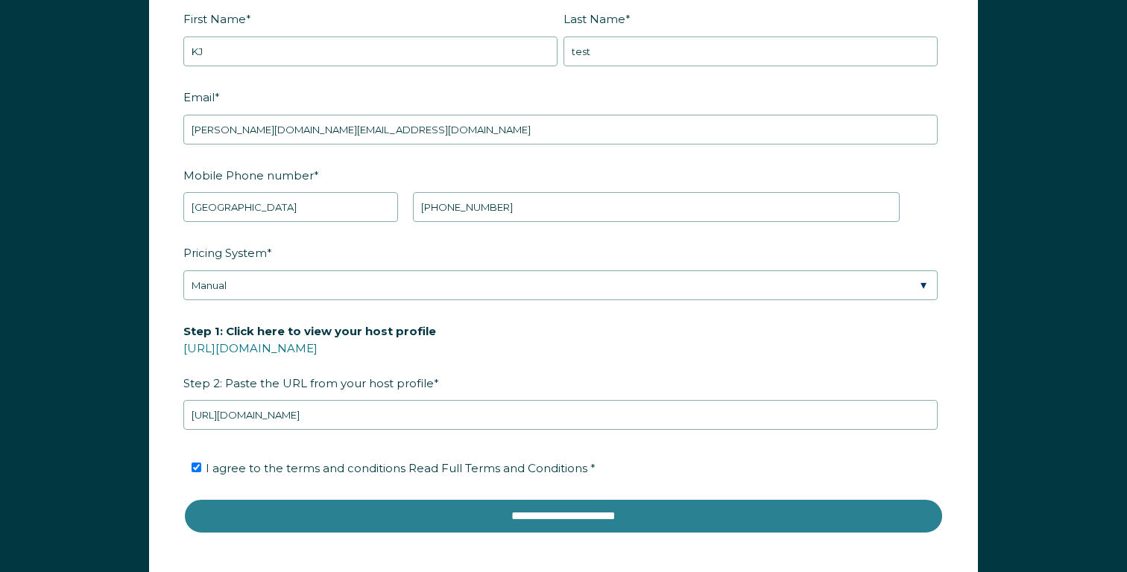
click at [333, 513] on input "**********" at bounding box center [563, 517] width 760 height 36
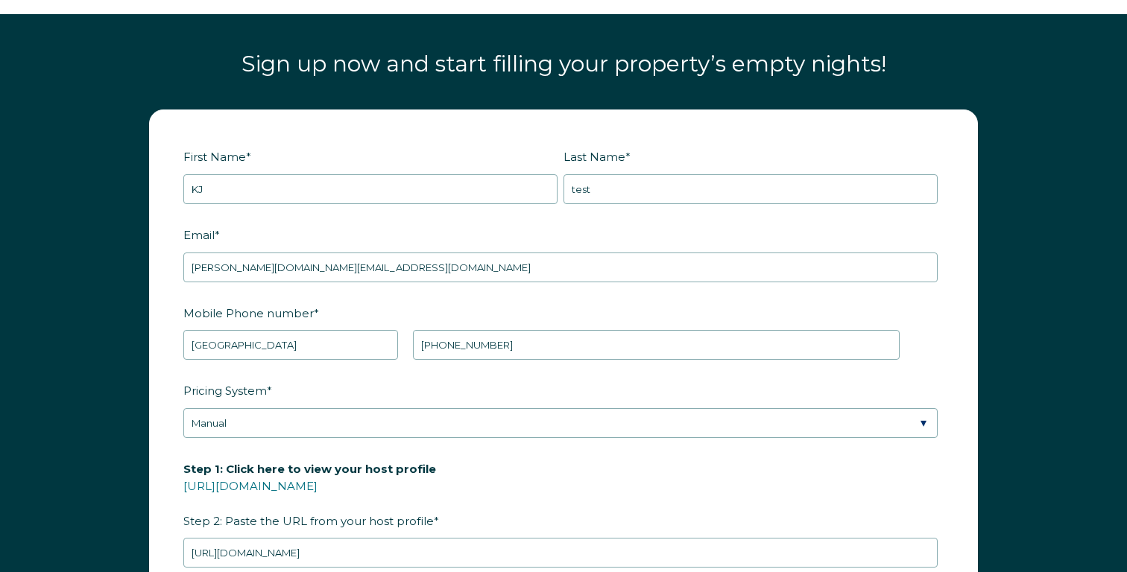
scroll to position [1760, 0]
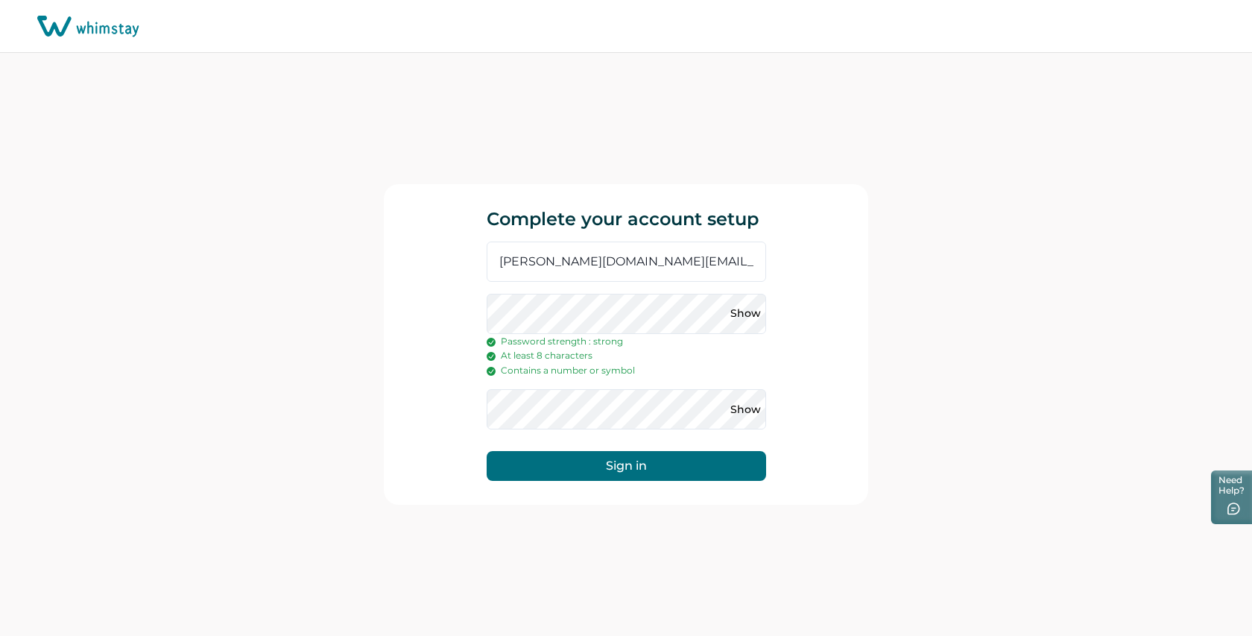
click at [470, 409] on div "Complete your account setup kameshkumar.pm+999@gmail.com Show Password strength…" at bounding box center [626, 344] width 484 height 321
click at [590, 473] on button "Sign in" at bounding box center [626, 466] width 279 height 30
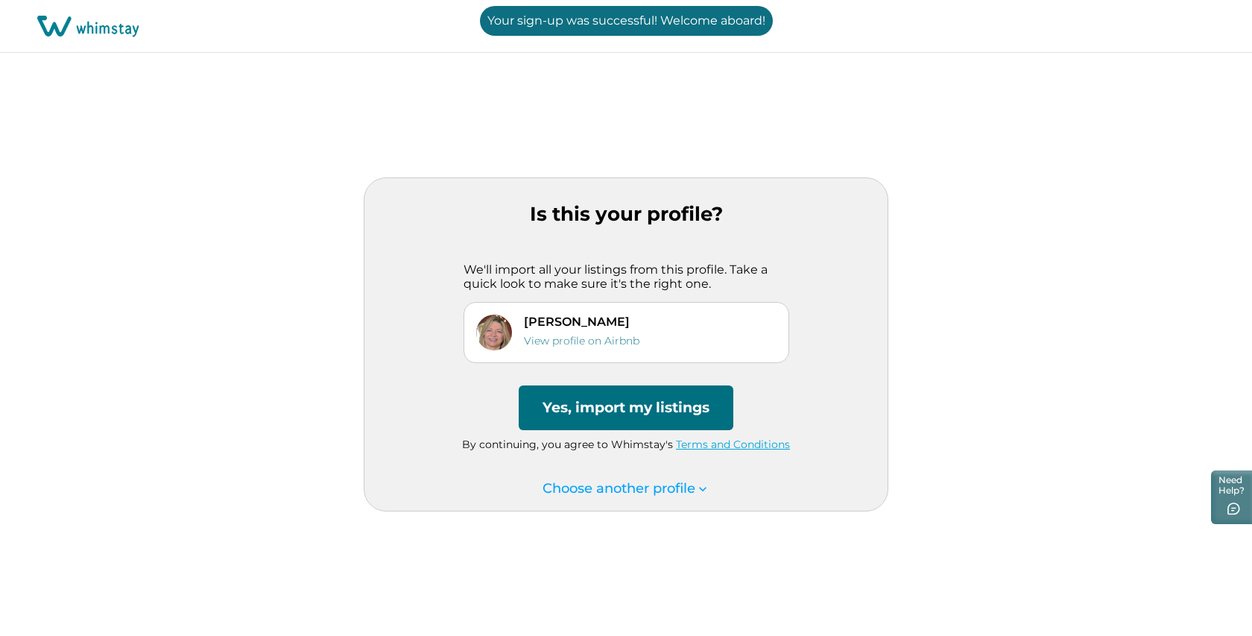
click at [636, 417] on button "Yes, import my listings" at bounding box center [626, 407] width 215 height 45
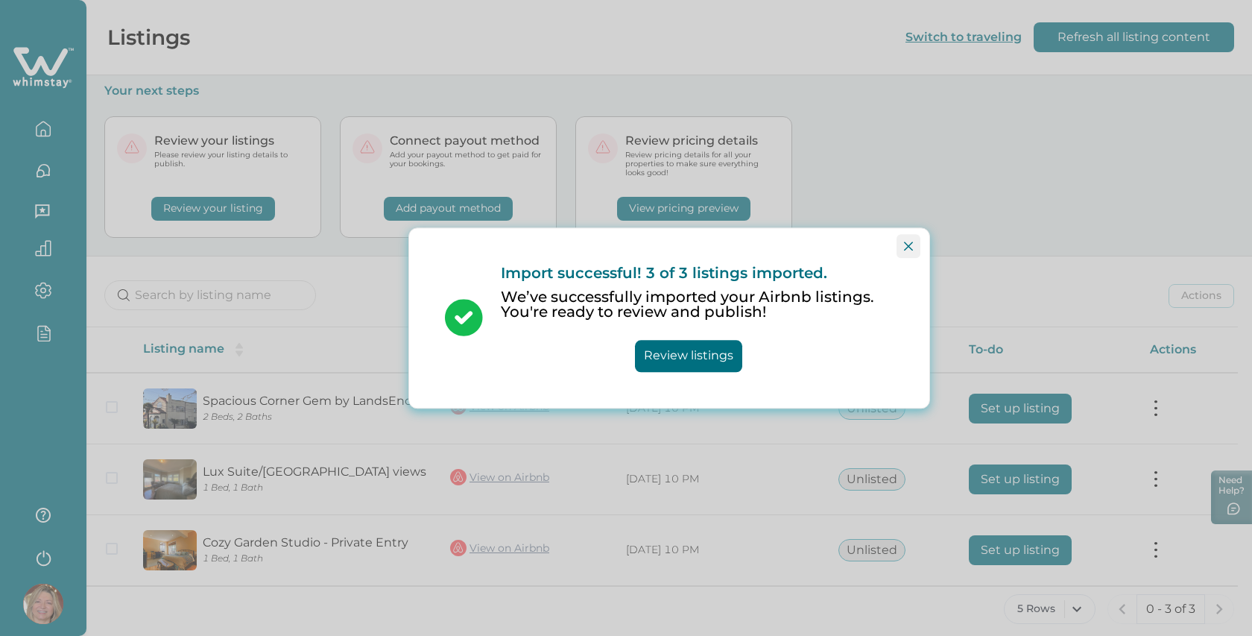
click at [917, 248] on button "Close" at bounding box center [909, 246] width 24 height 24
